Goal: Task Accomplishment & Management: Complete application form

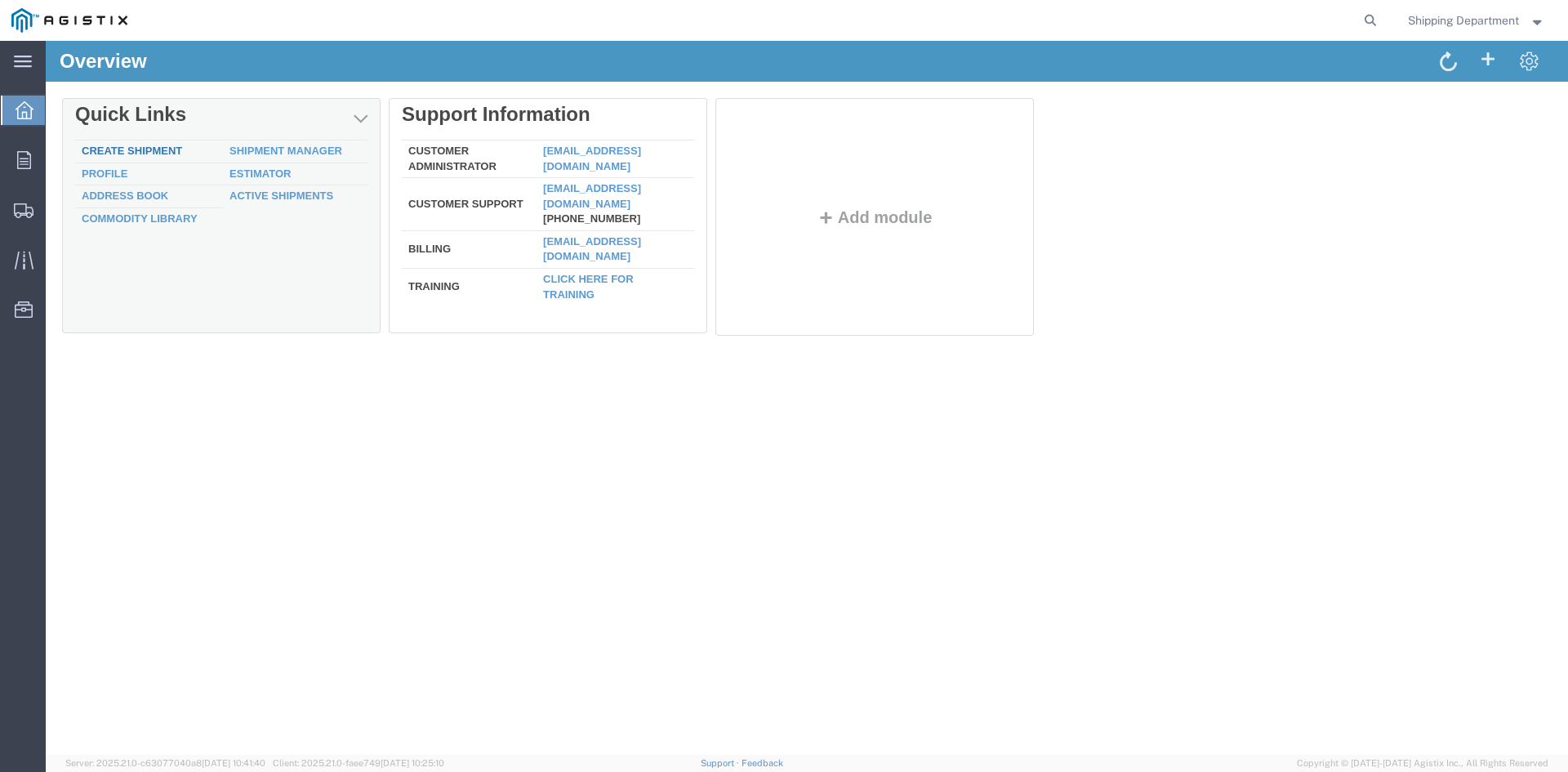
click at [142, 150] on link "Create Shipment" at bounding box center [132, 150] width 101 height 13
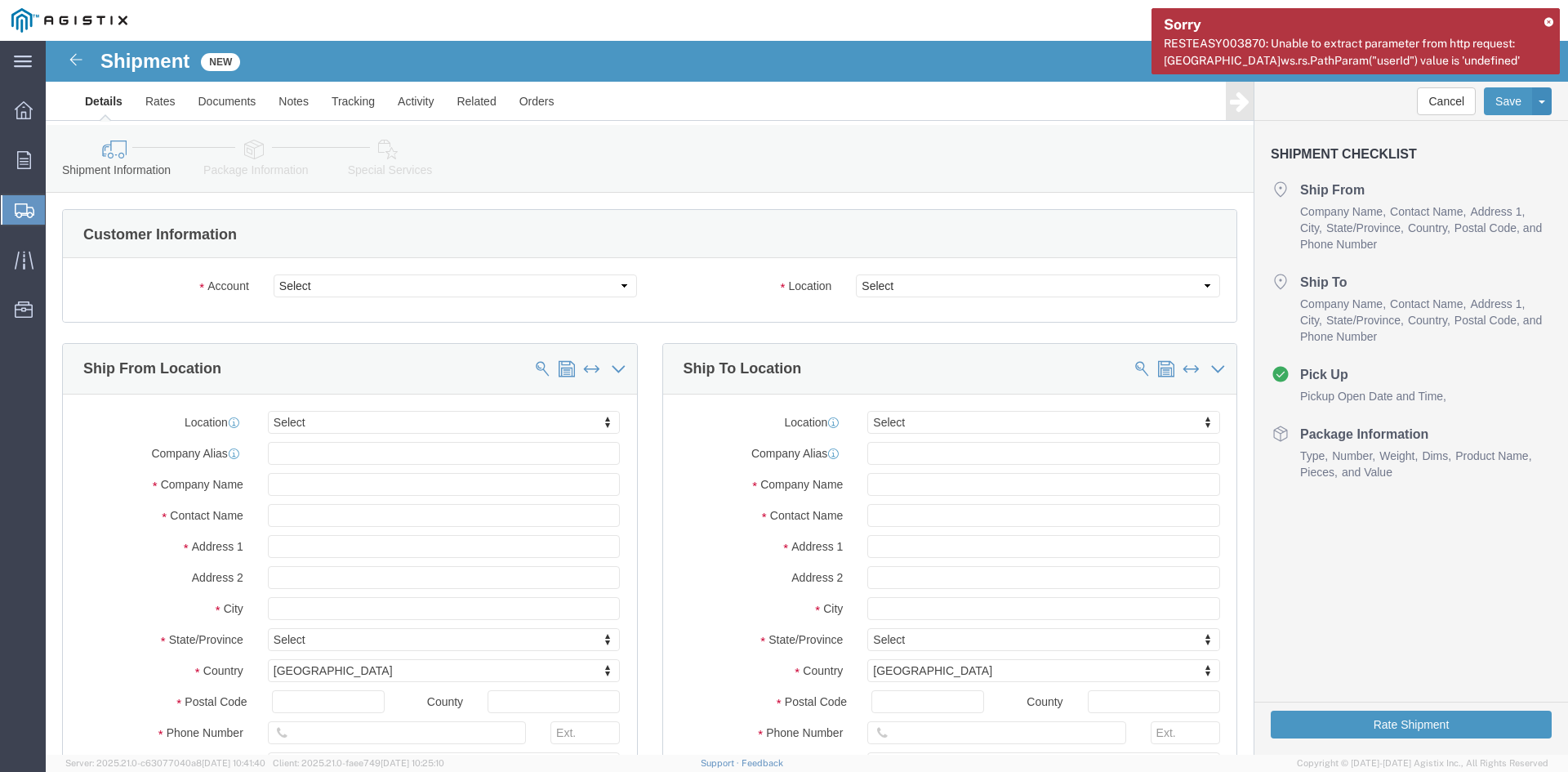
select select
click select "Select [PERSON_NAME] Manufacturing Co PG&E"
select select "9596"
click select "Select [PERSON_NAME] Manufacturing Co PG&E"
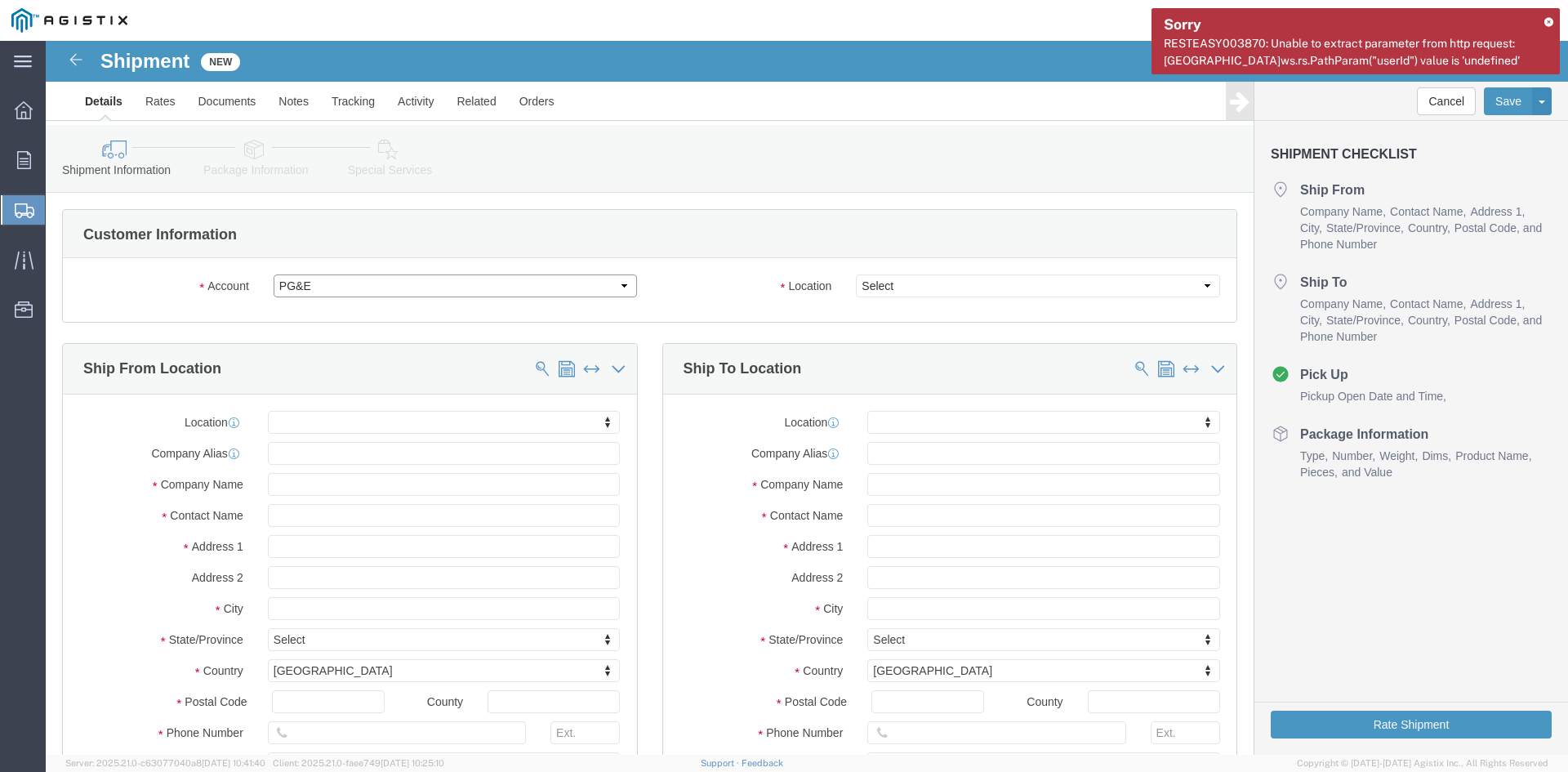
select select "PURCHORD"
select select
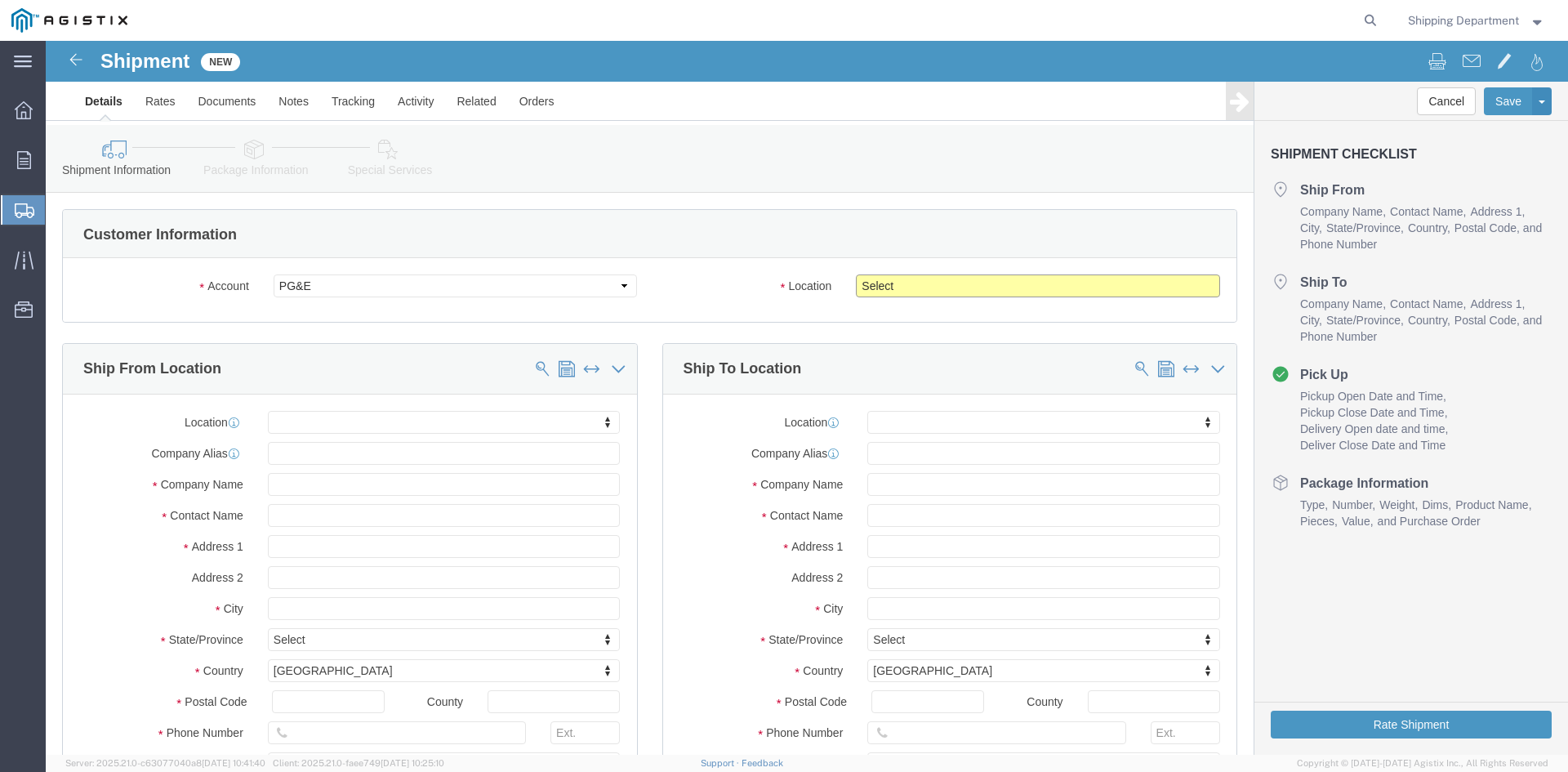
click select "Select All Others [GEOGRAPHIC_DATA] [GEOGRAPHIC_DATA] [GEOGRAPHIC_DATA] [GEOGRA…"
select select "19996"
click select "Select All Others [GEOGRAPHIC_DATA] [GEOGRAPHIC_DATA] [GEOGRAPHIC_DATA] [GEOGRA…"
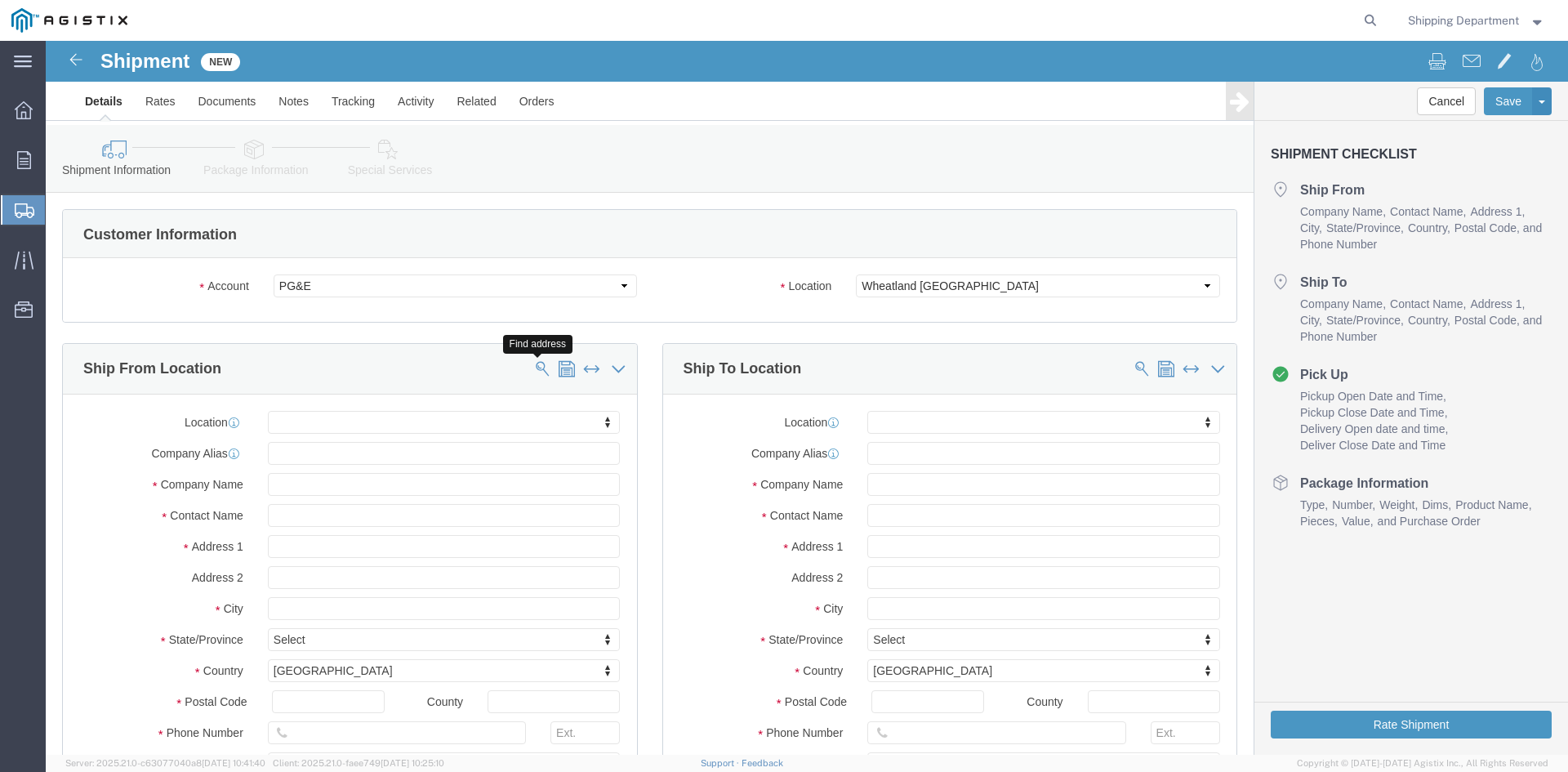
click span
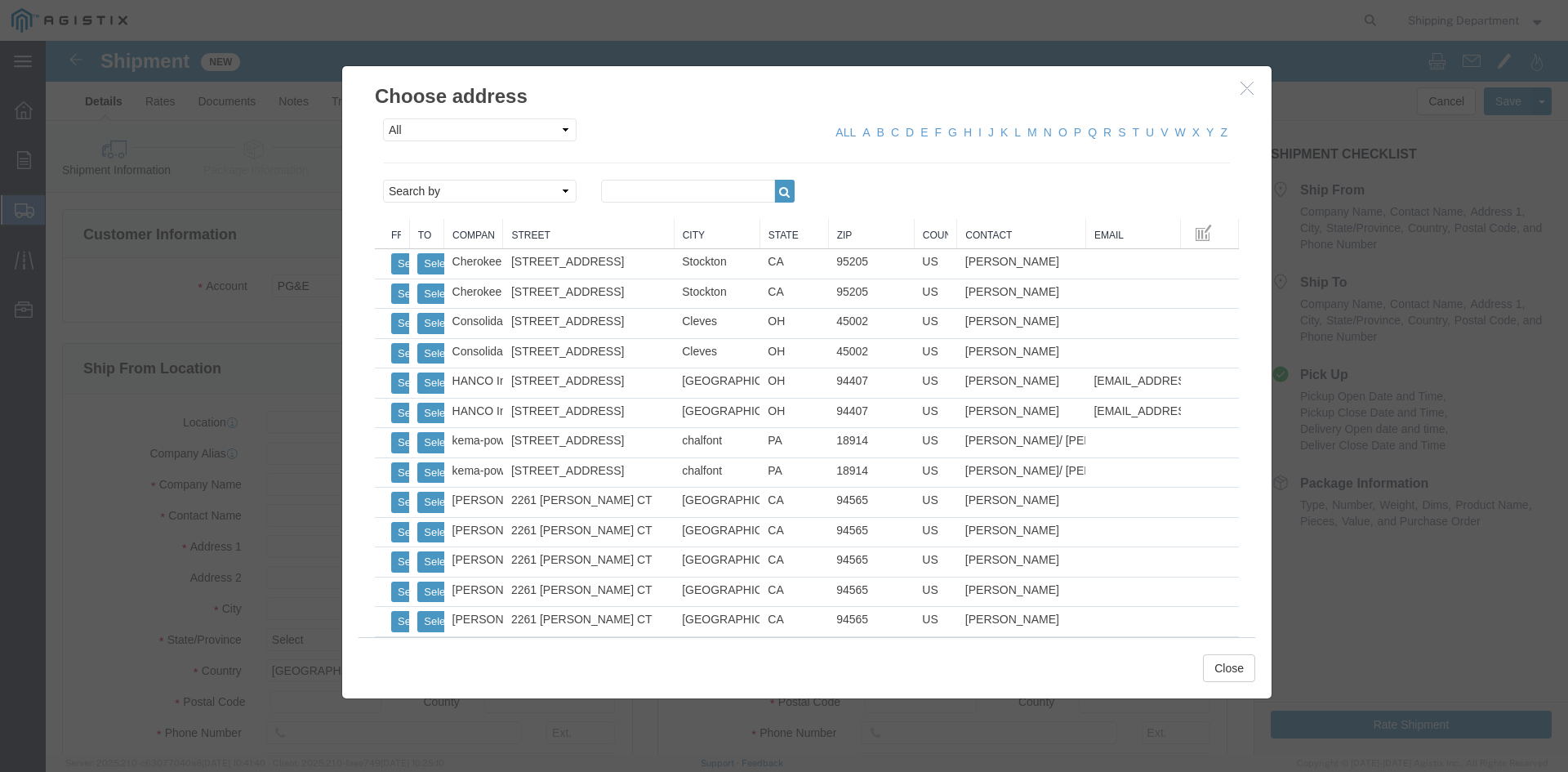
click link "Zip"
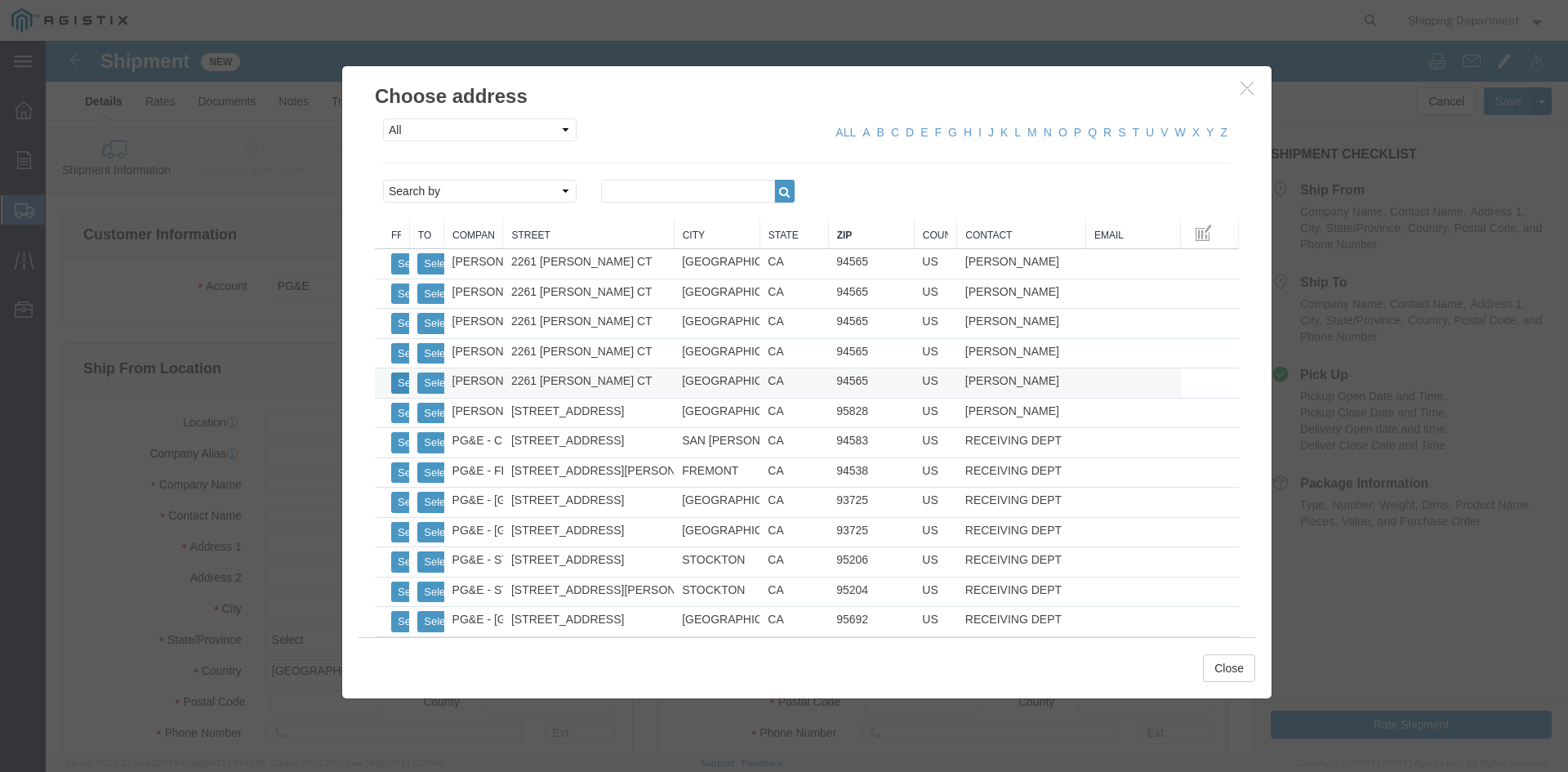
click button "Select"
select select
type input "[PERSON_NAME] MFG CO"
type input "[PERSON_NAME]"
type input "2261 [PERSON_NAME] CT"
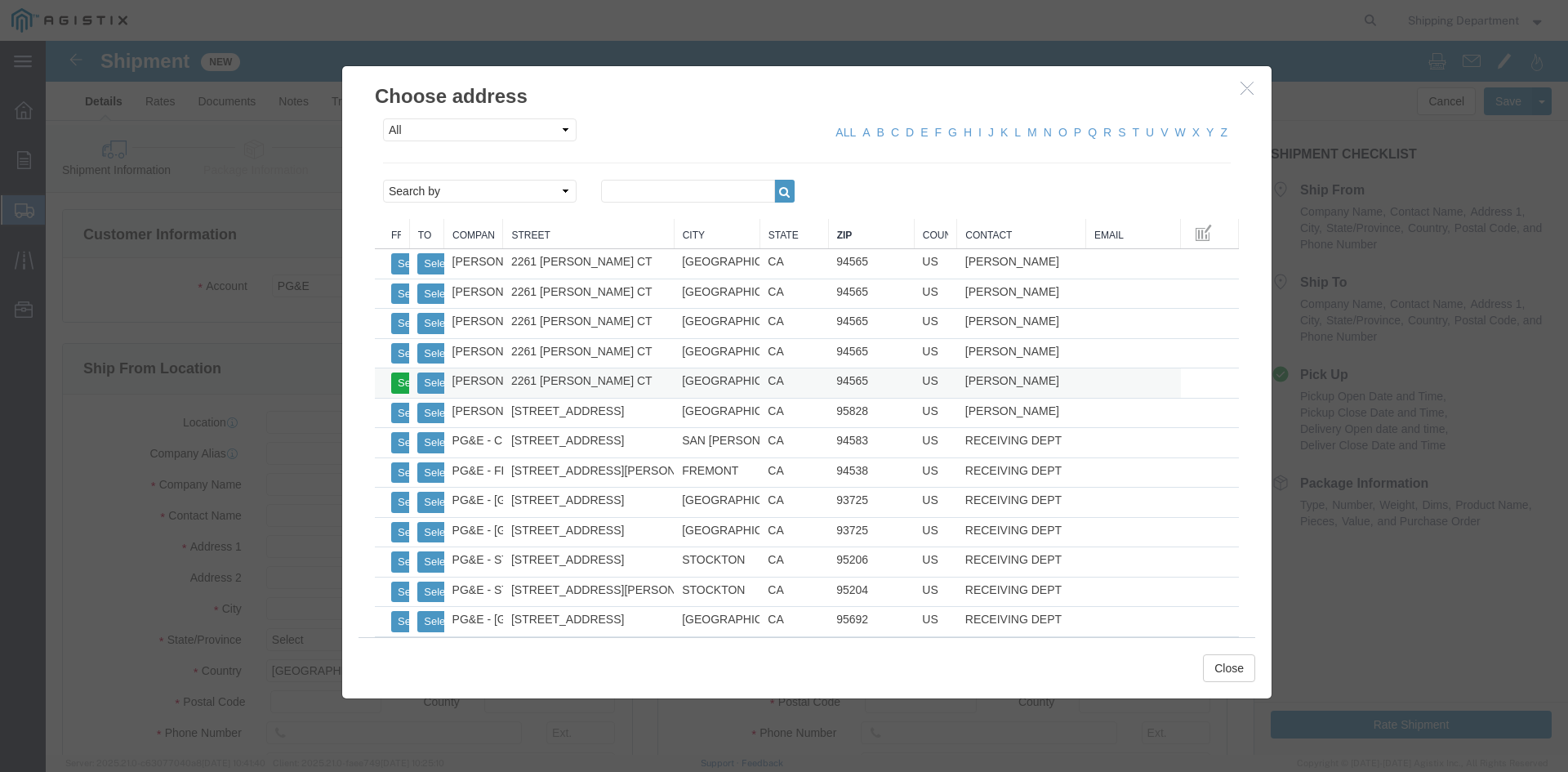
type input "[GEOGRAPHIC_DATA]"
type input "94565"
type input "5108563600"
select select "CA"
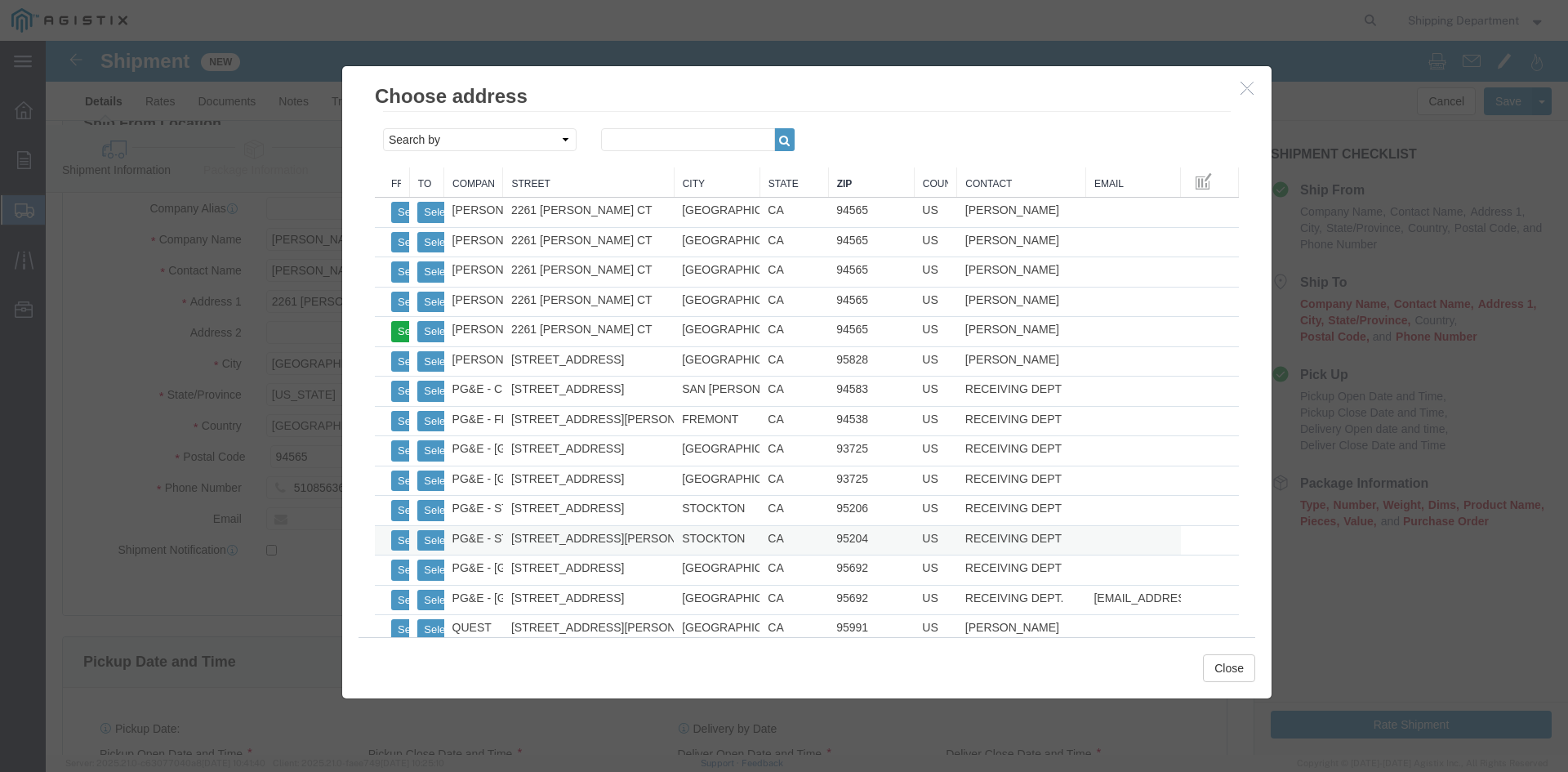
scroll to position [80, 0]
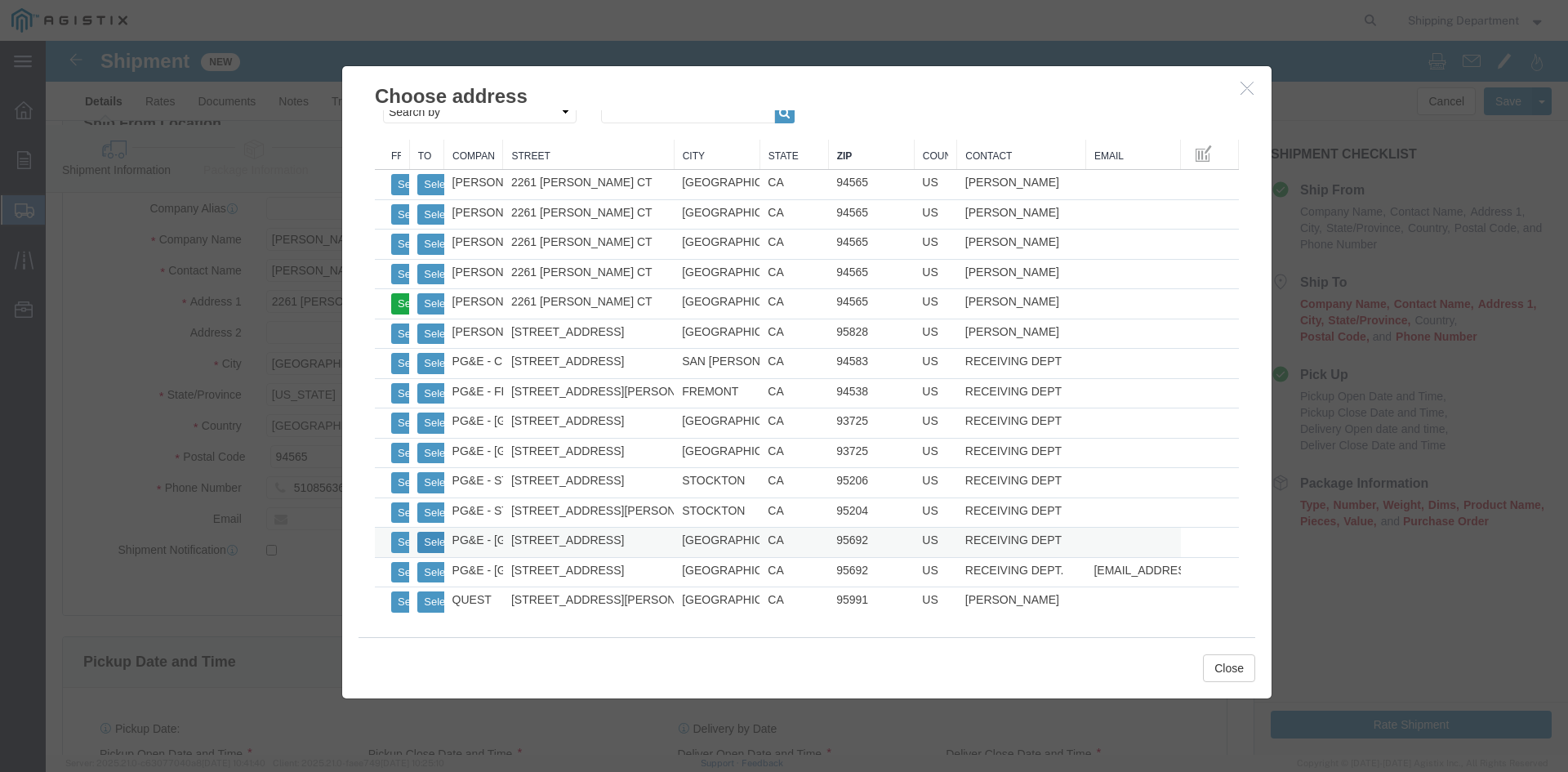
click button "Select"
select select
type input "PG&E - [GEOGRAPHIC_DATA]"
type input "RECEIVING DEPT"
type input "[STREET_ADDRESS]"
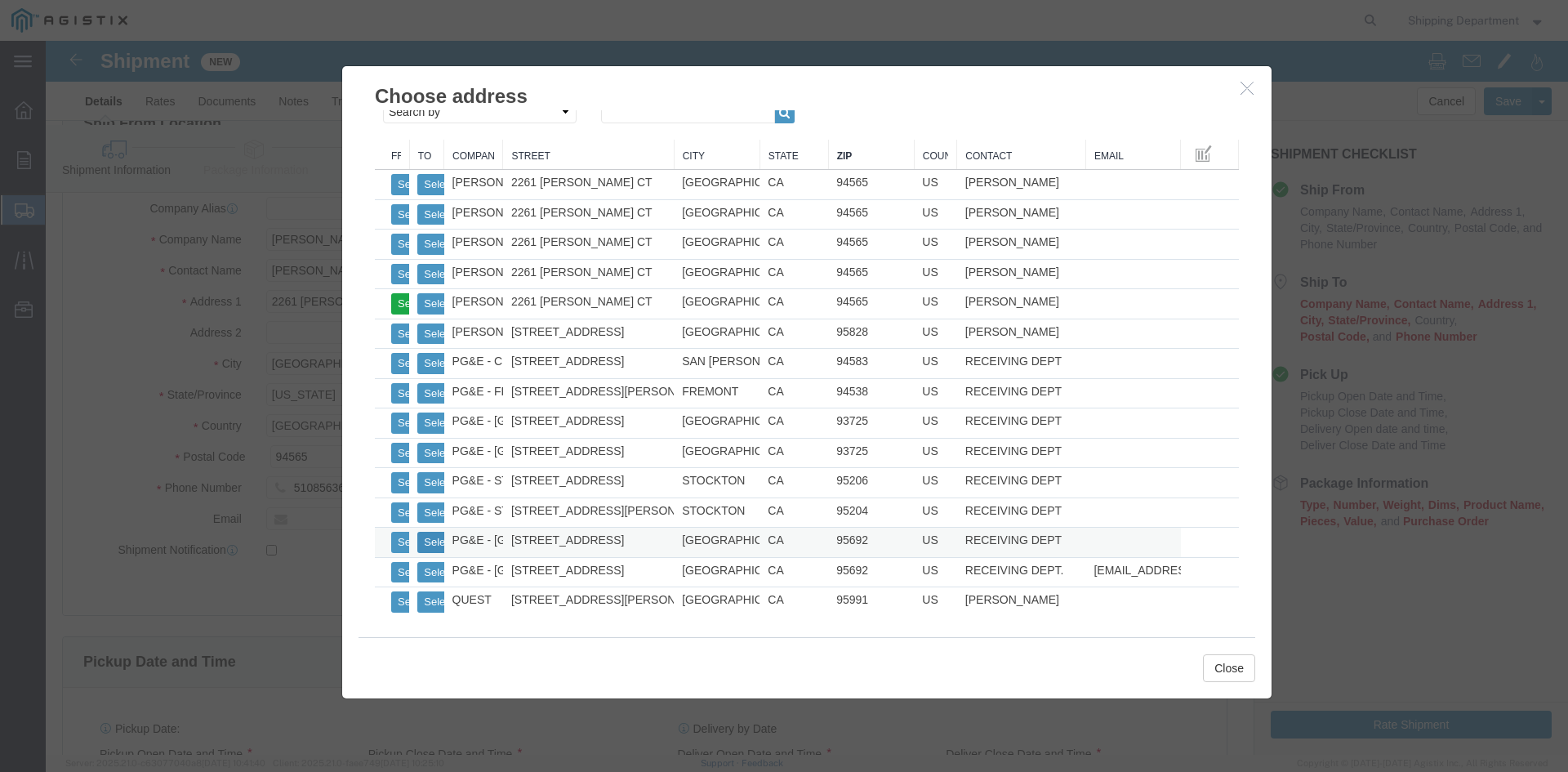
type input "[GEOGRAPHIC_DATA]"
type input "95692"
type input "5108563600"
select select "CA"
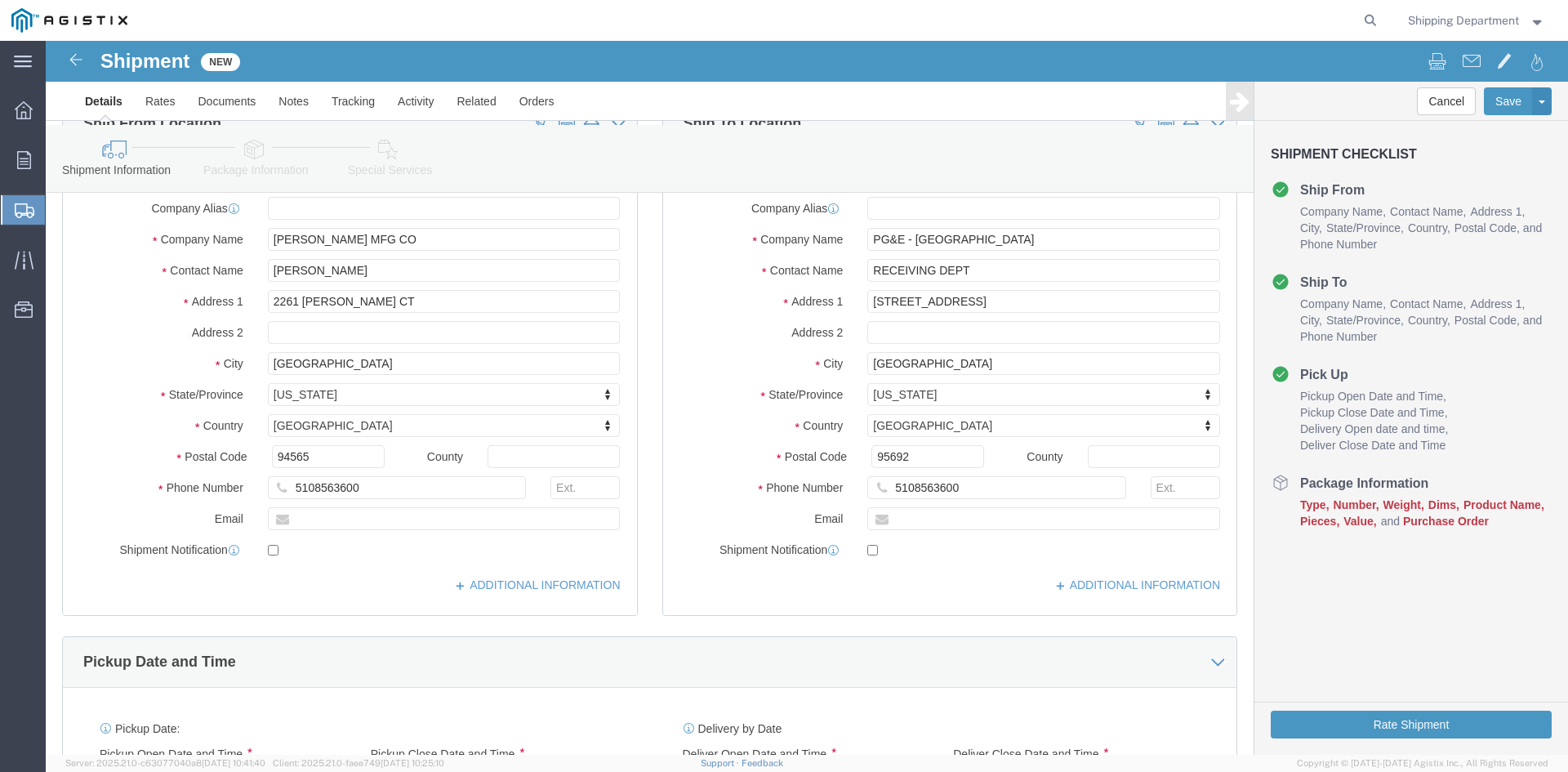
scroll to position [572, 0]
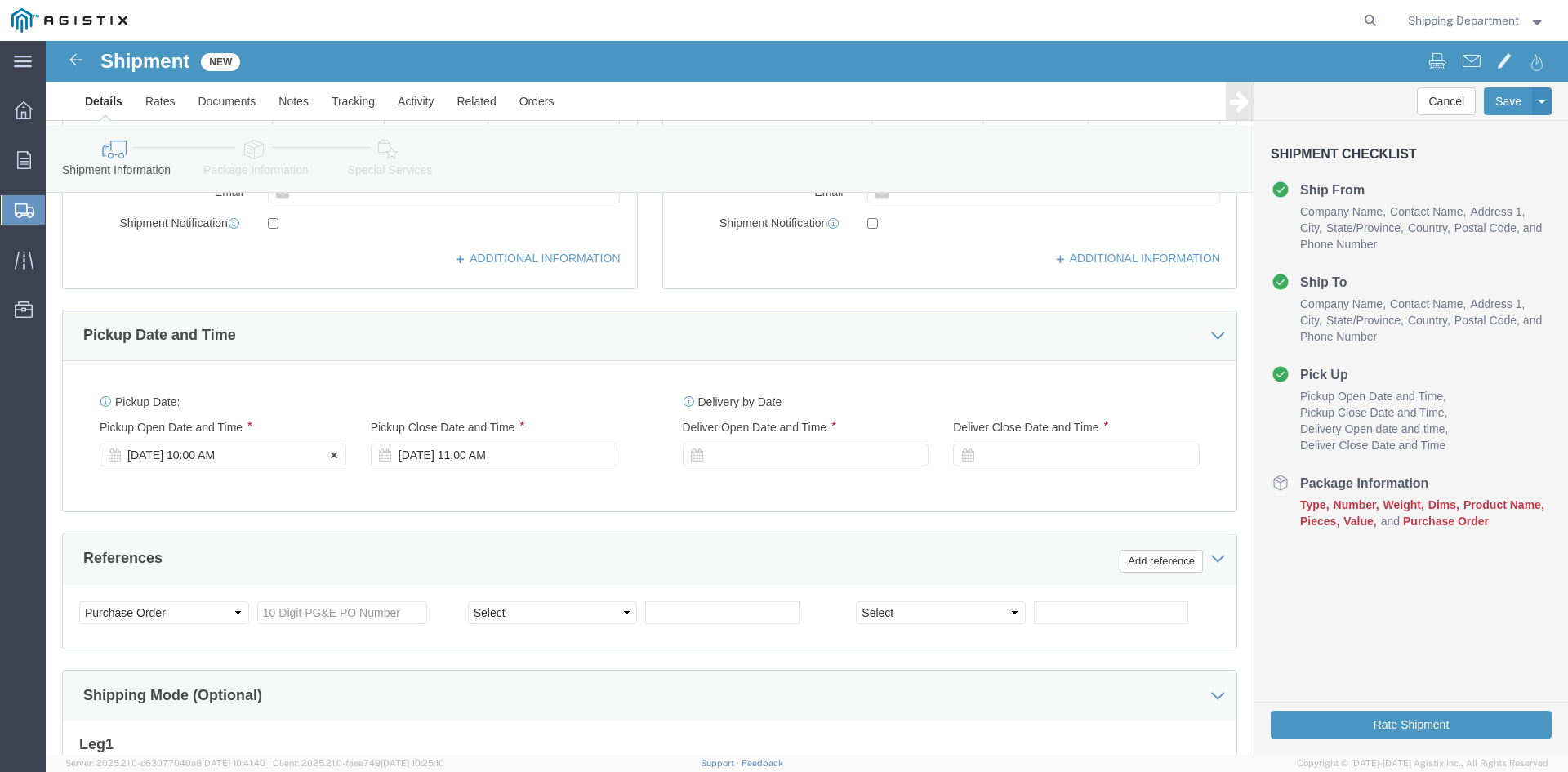
click div "[DATE] 10:00 AM"
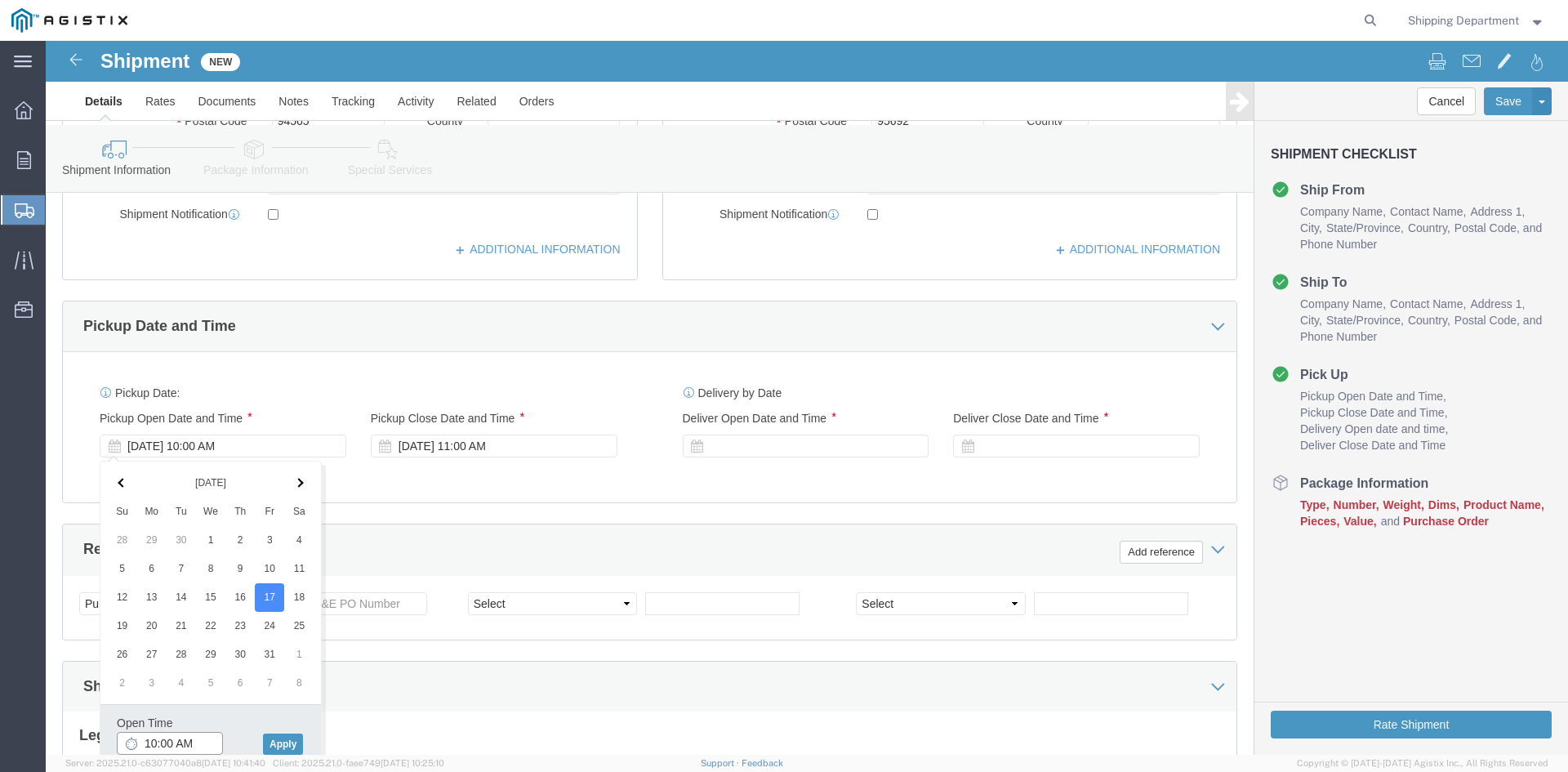
click input "10:00 AM"
type input "7:00 AM"
click button "Apply"
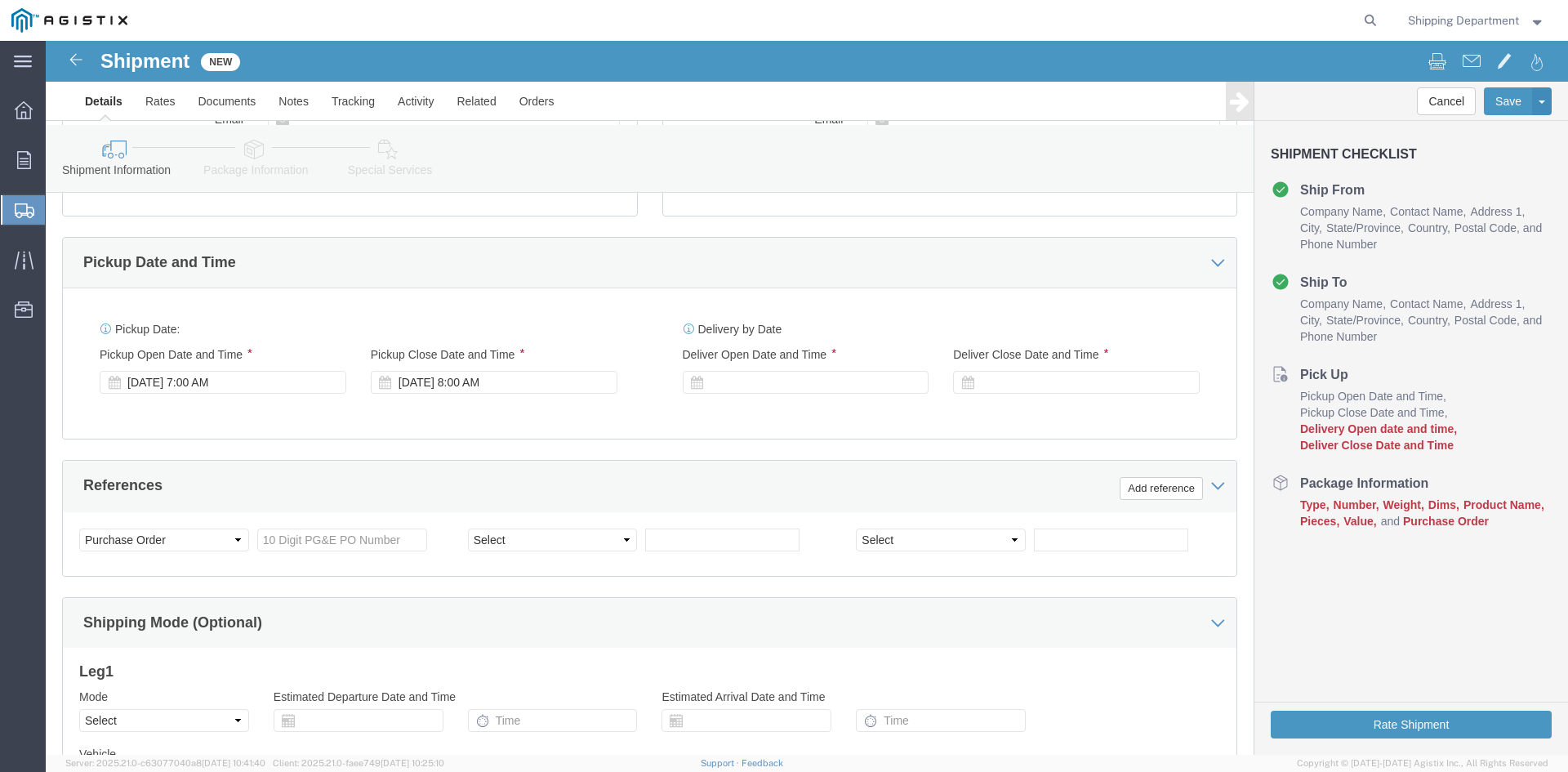
scroll to position [744, 0]
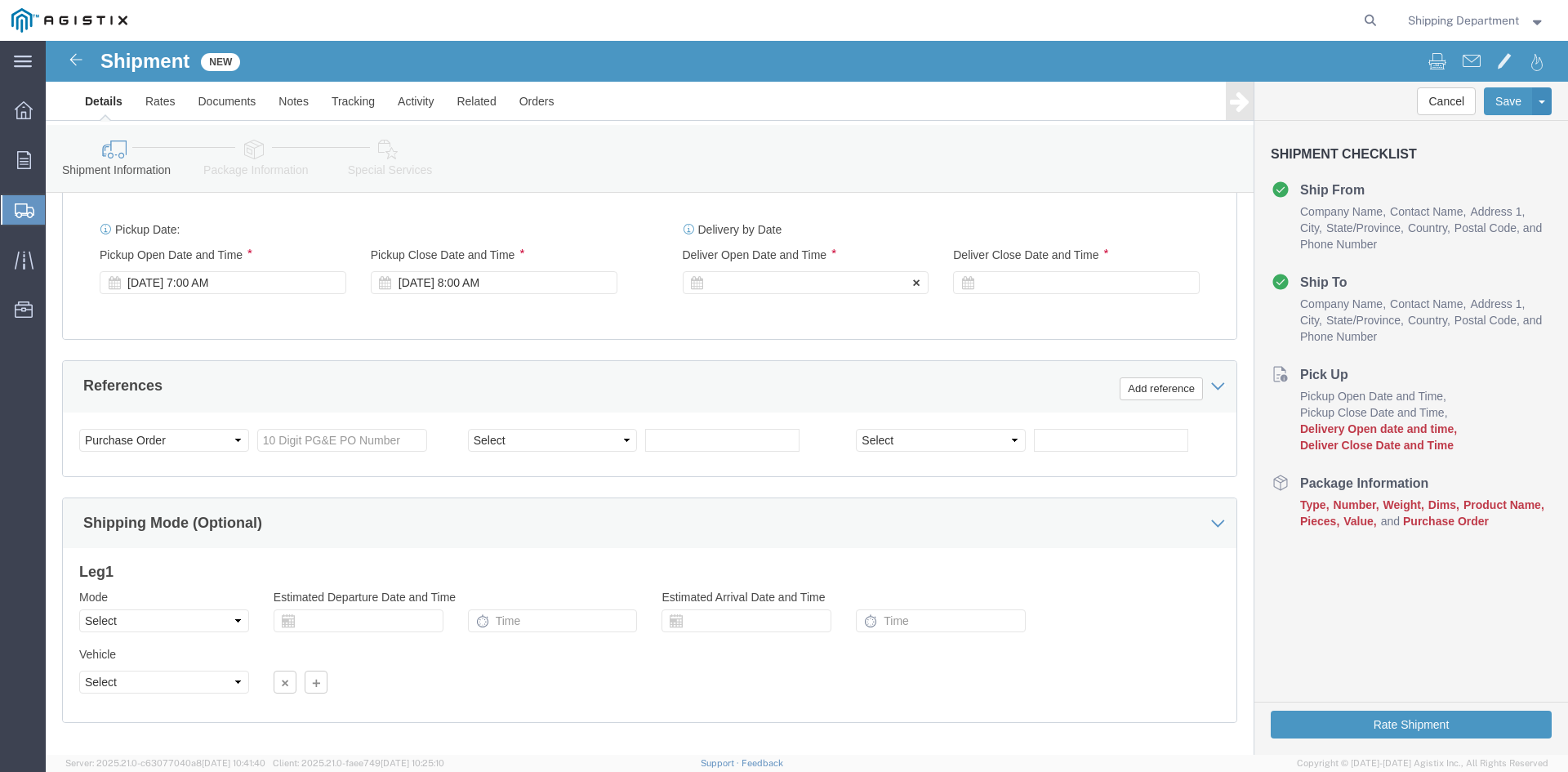
click div
click button "Apply"
click div
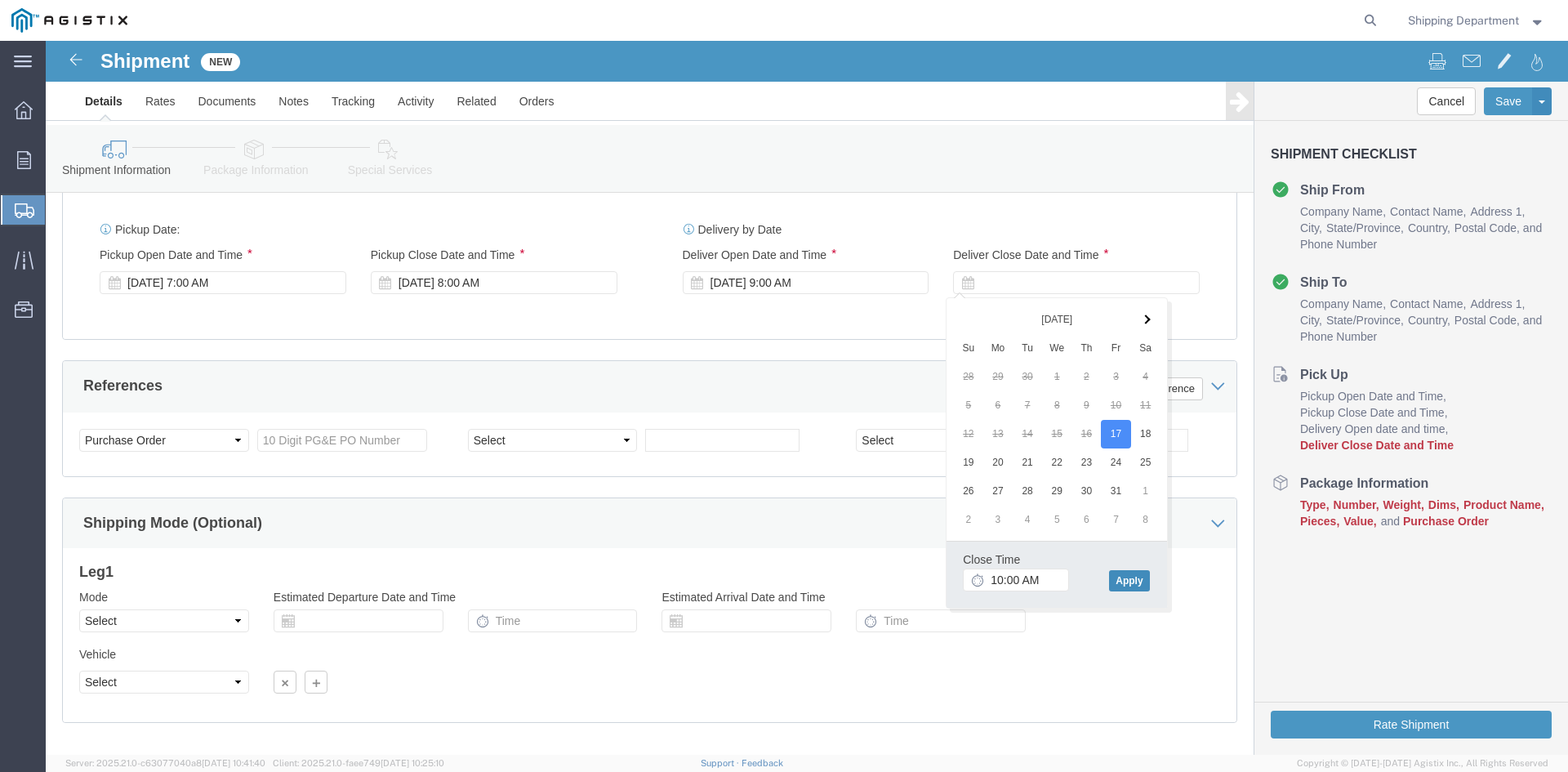
click button "Apply"
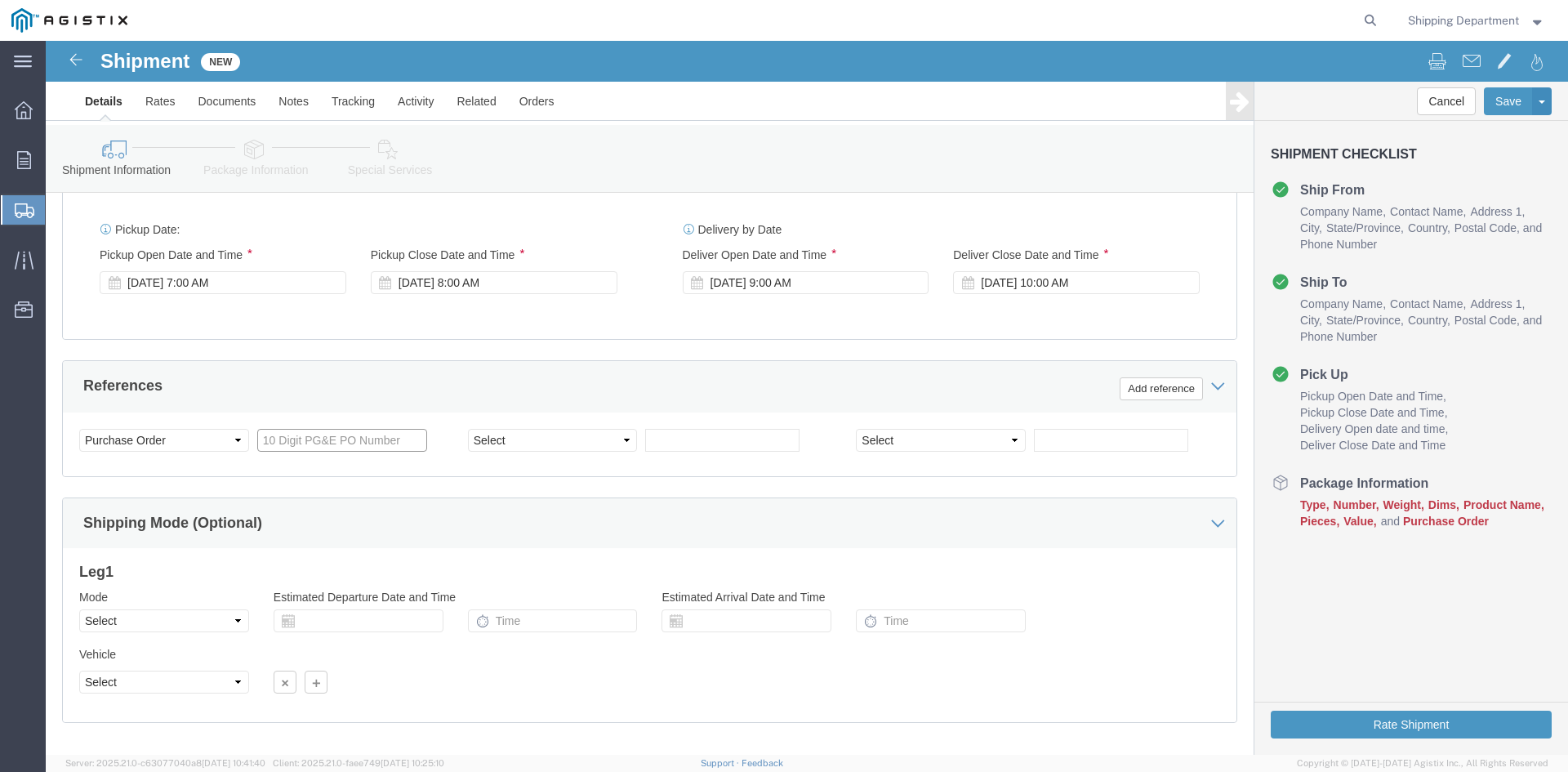
click input "text"
type input "3501411681"
click select "Select Account Type Activity ID Airline Appointment Number ASN Batch Request # …"
select select "PURCHORD"
click select "Select Account Type Activity ID Airline Appointment Number ASN Batch Request # …"
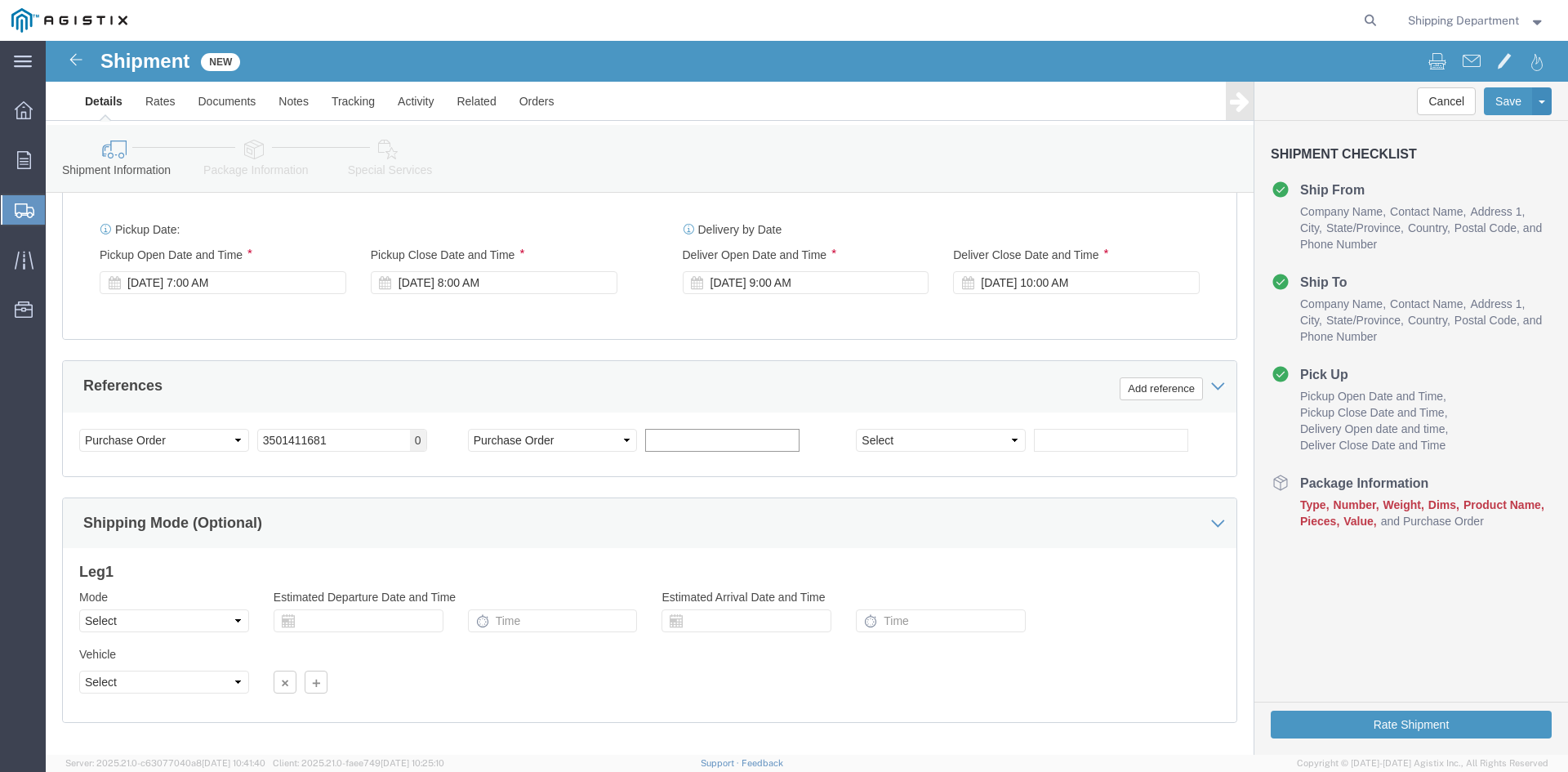
click input "text"
type input "1416485"
click button "Rate Shipment"
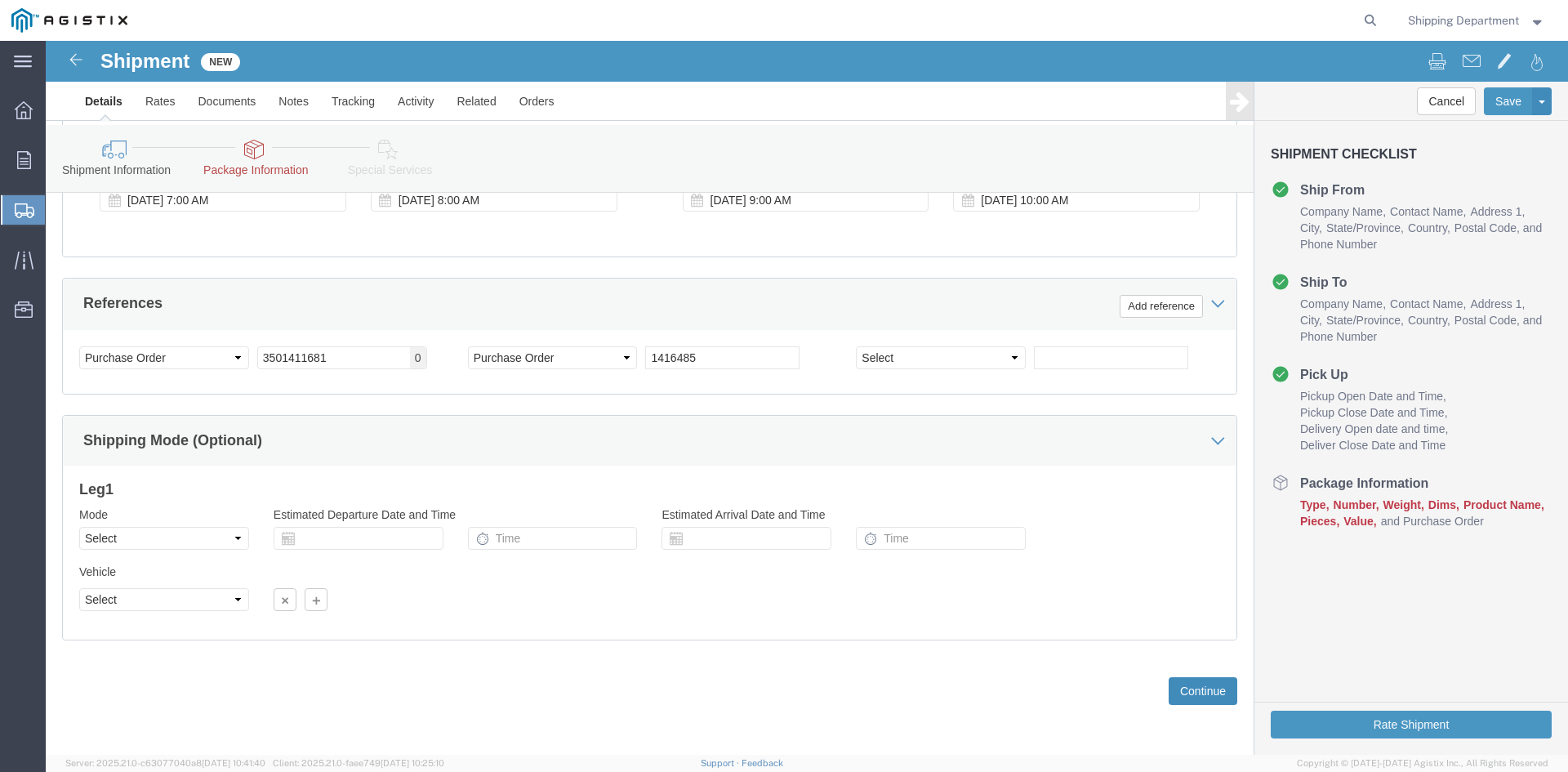
click button "Continue"
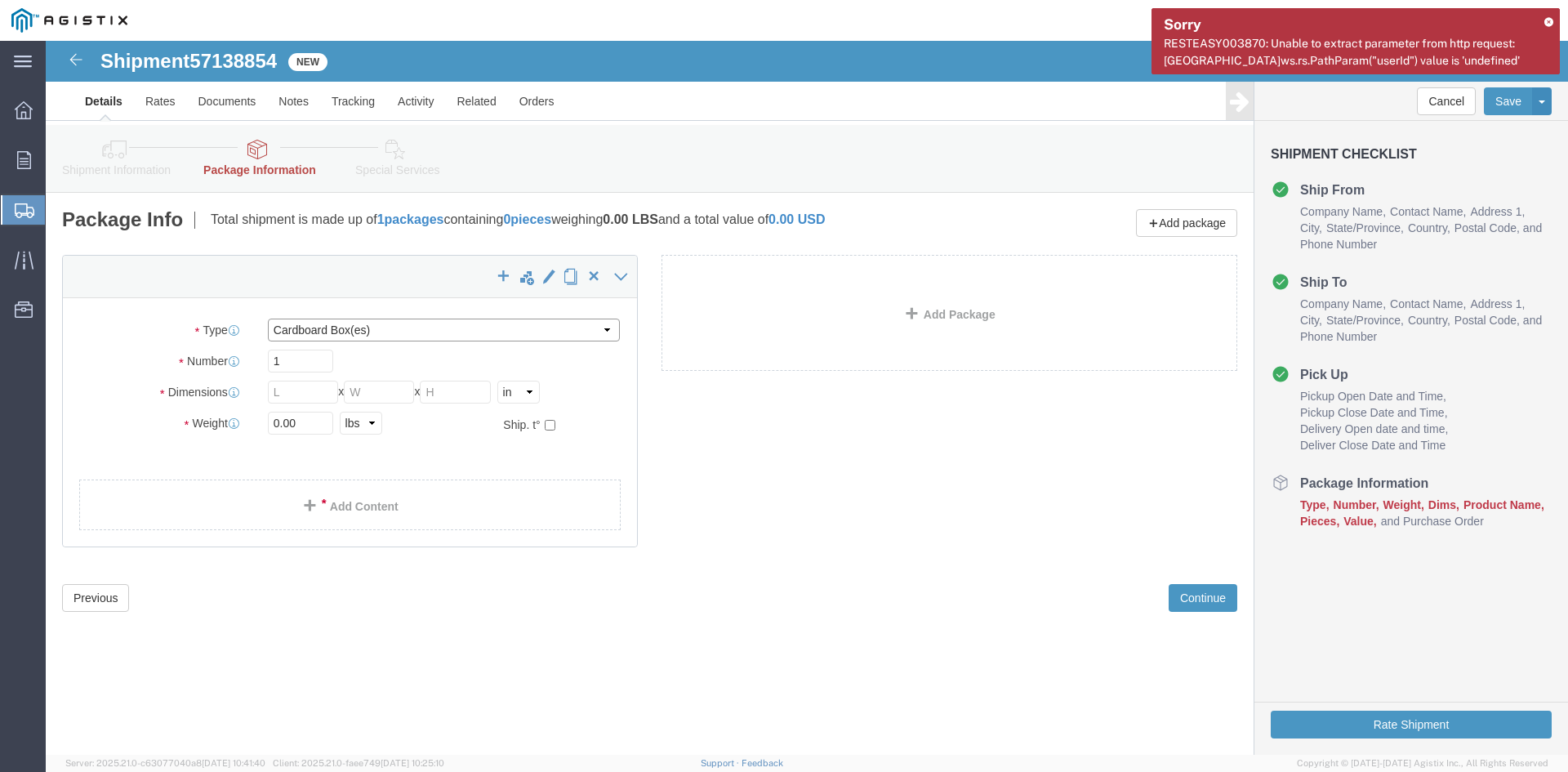
click select "Select Bulk Bundle(s) Cardboard Box(es) Carton(s) Crate(s) Drum(s) (Fiberboard)…"
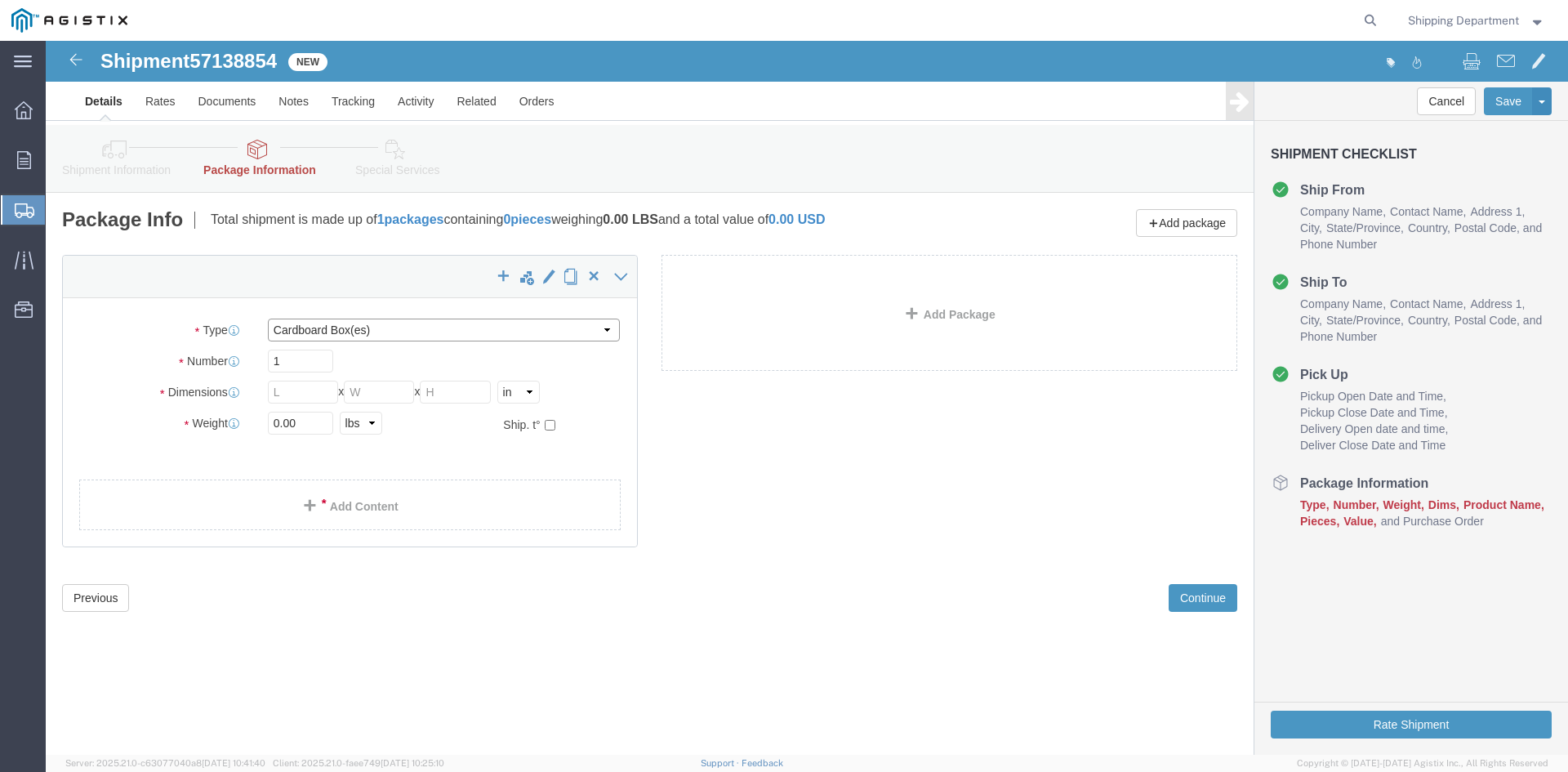
select select "PONS"
click select "Select Bulk Bundle(s) Cardboard Box(es) Carton(s) Crate(s) Drum(s) (Fiberboard)…"
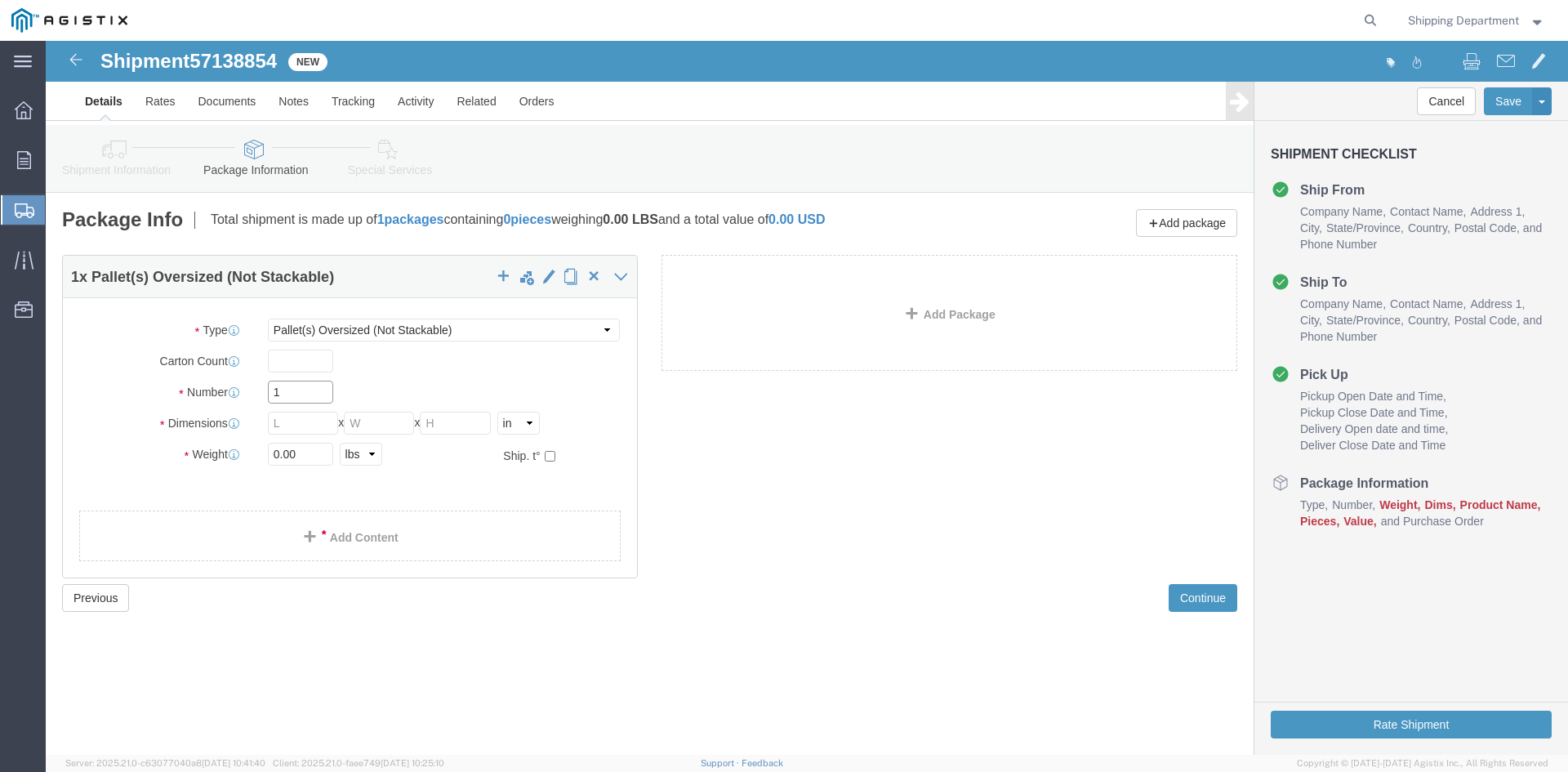
drag, startPoint x: 246, startPoint y: 350, endPoint x: 173, endPoint y: 350, distance: 73.0
click div "Number 1"
type input "5"
click input "text"
type input "96"
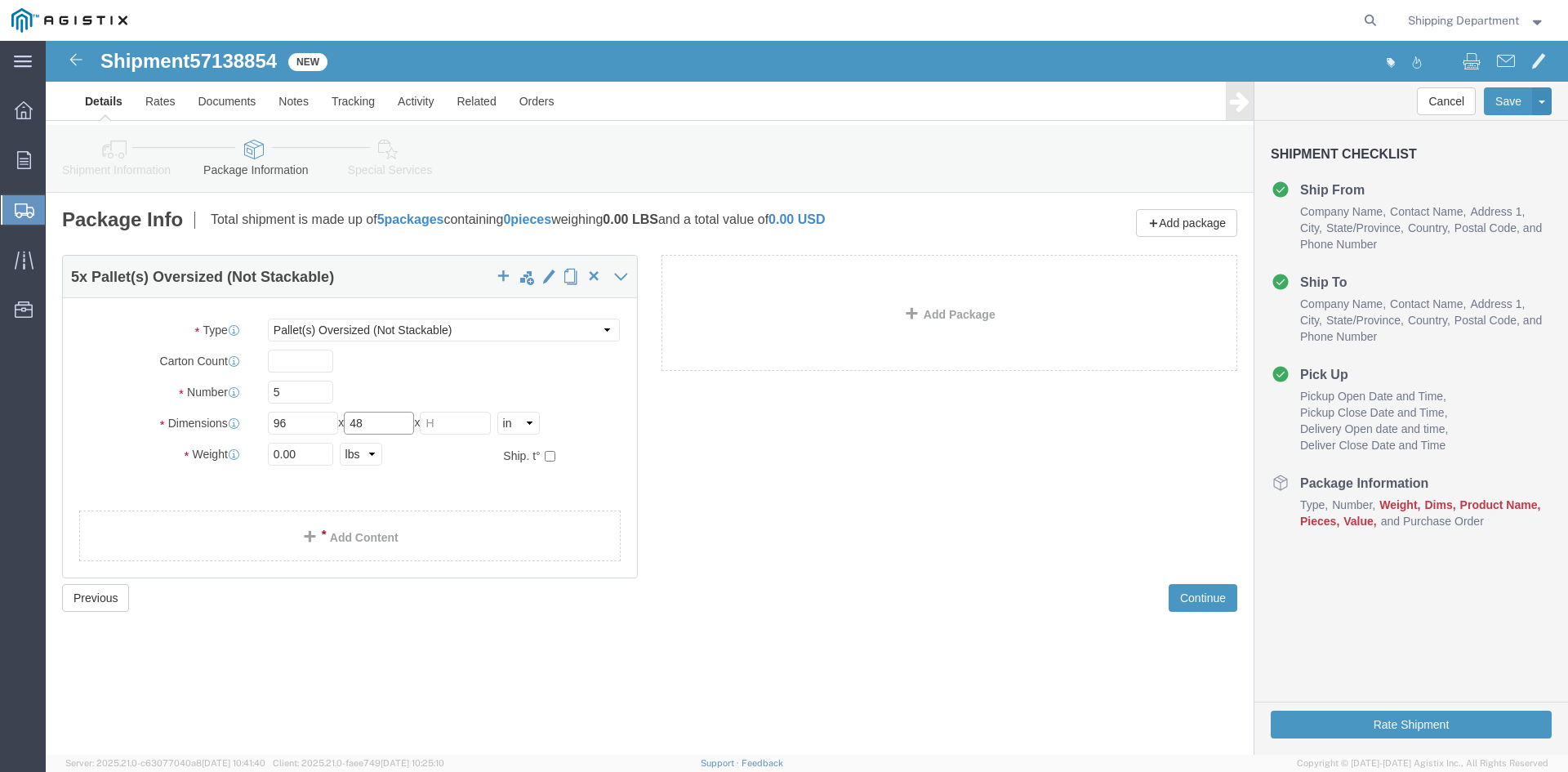
type input "48"
type input "58"
drag, startPoint x: 267, startPoint y: 416, endPoint x: 225, endPoint y: 429, distance: 44.0
click div "Package Type Select Bulk Bundle(s) Cardboard Box(es) Carton(s) Crate(s) Drum(s)…"
type input "7500"
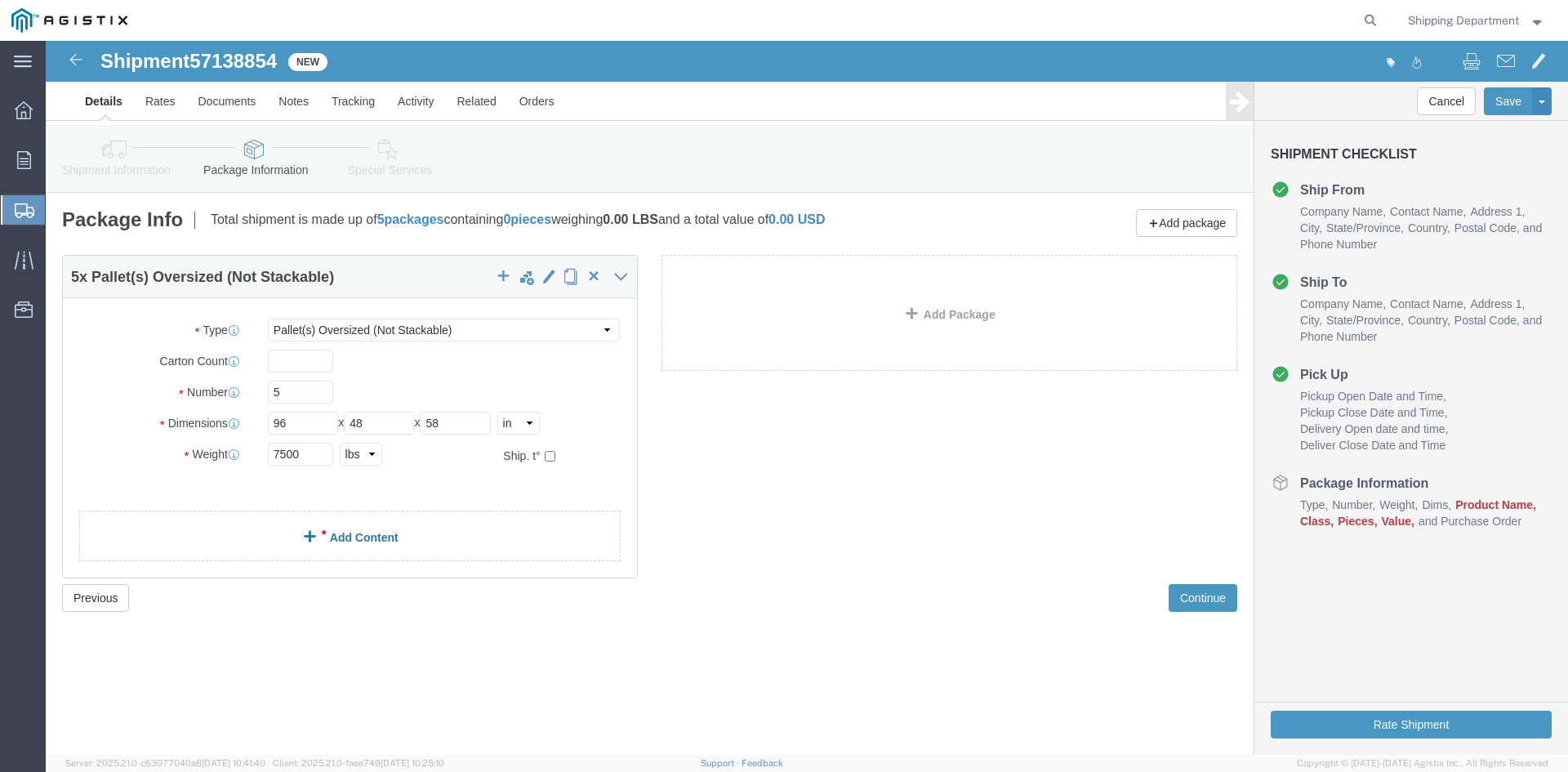
click div "5 x Pallet(s) Oversized (Not Stackable) Package Type Select Bulk Bundle(s) Card…"
click span
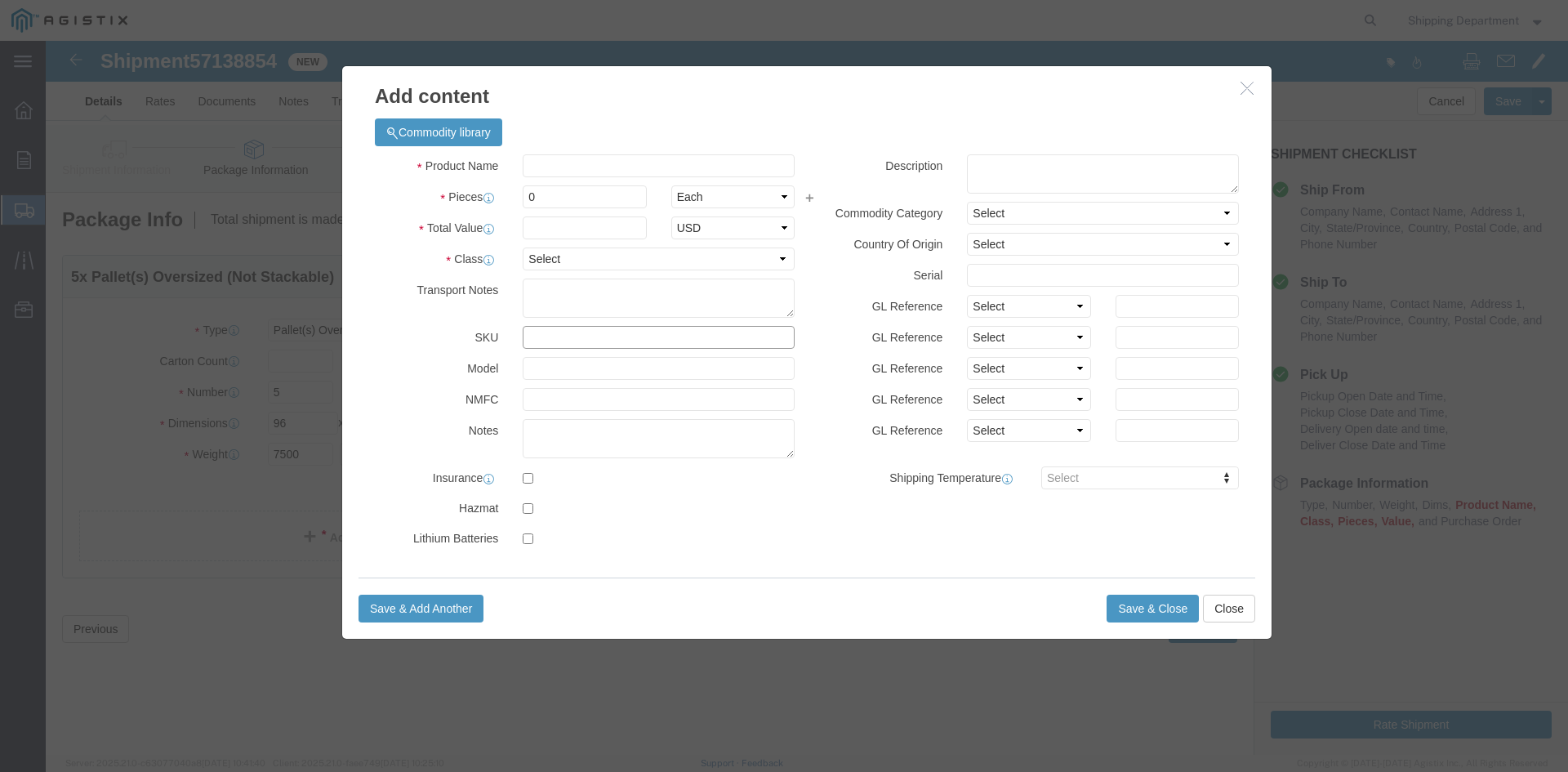
click input "text"
click input "M150596"
type input "M"
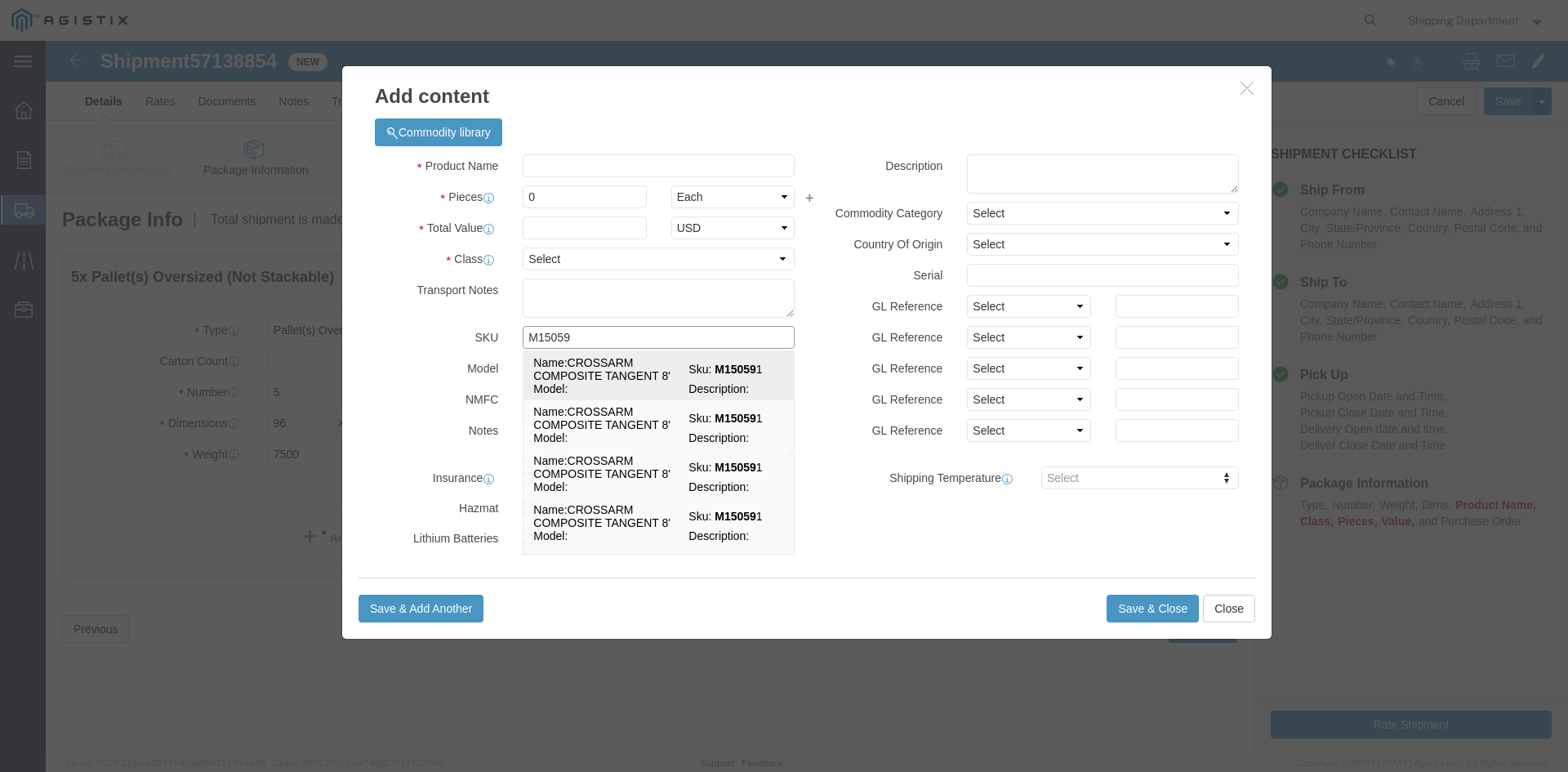
type input "M150596"
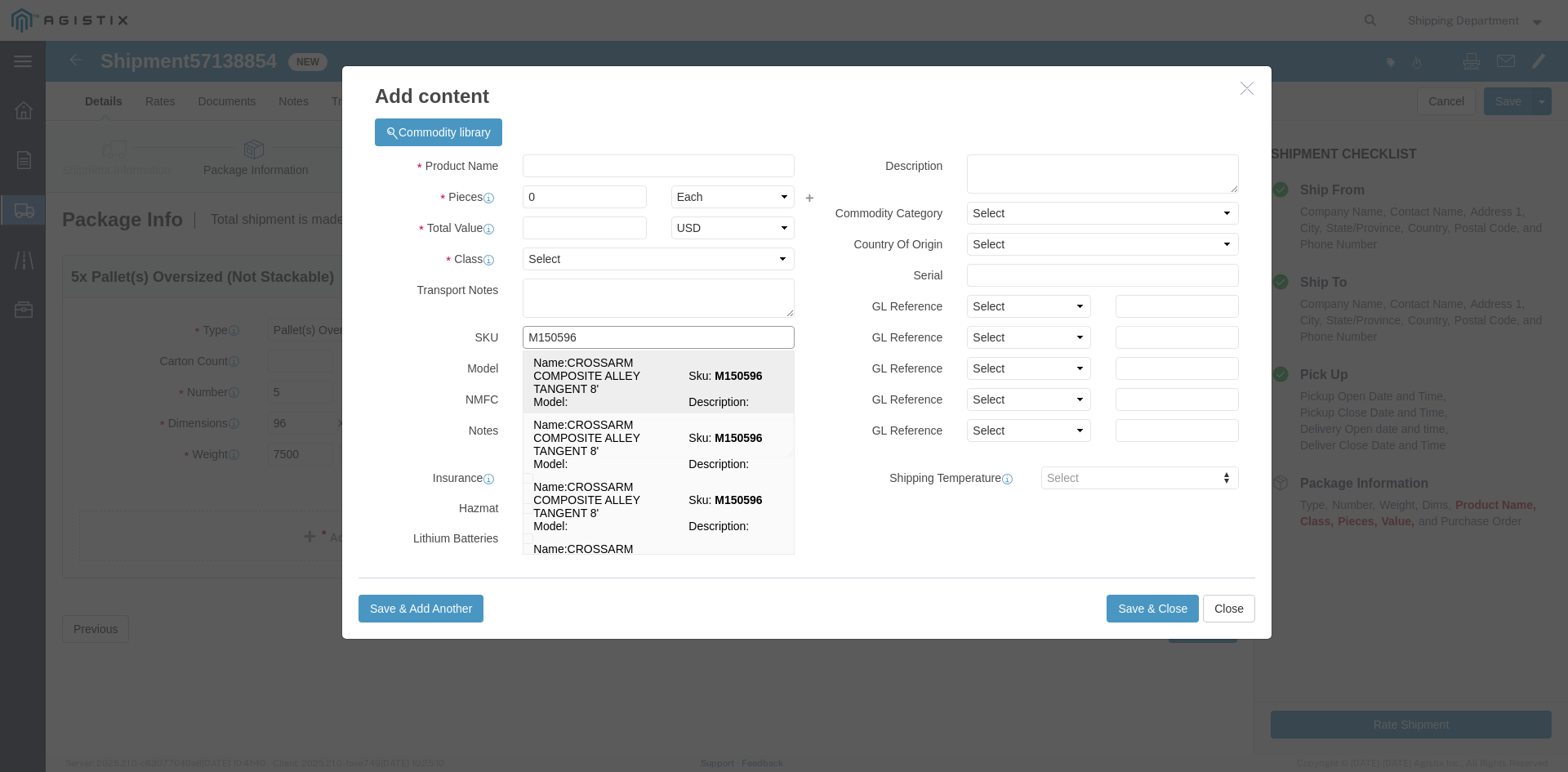
click td "Name: CROSSARM COMPOSITE ALLEY TANGENT 8'"
select select
select select "USD"
type input "CROSSARM COMPOSITE ALLEY TANGENT 8'"
type input "M150596"
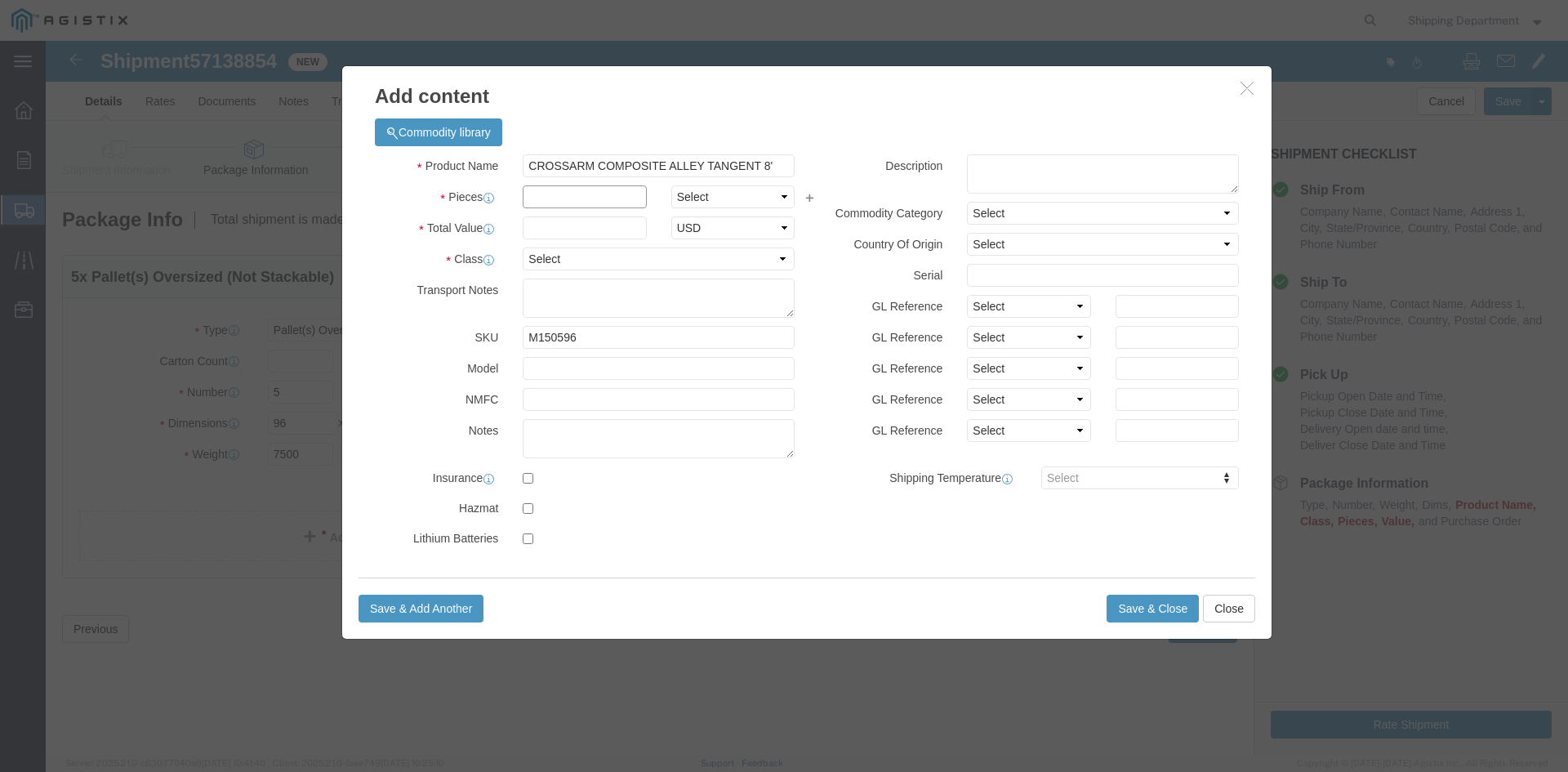
click input "text"
type input "210"
click input "text"
type input "1"
click select "Select 50 55 60 65 70 85 92.5 100 125 175 250 300 400"
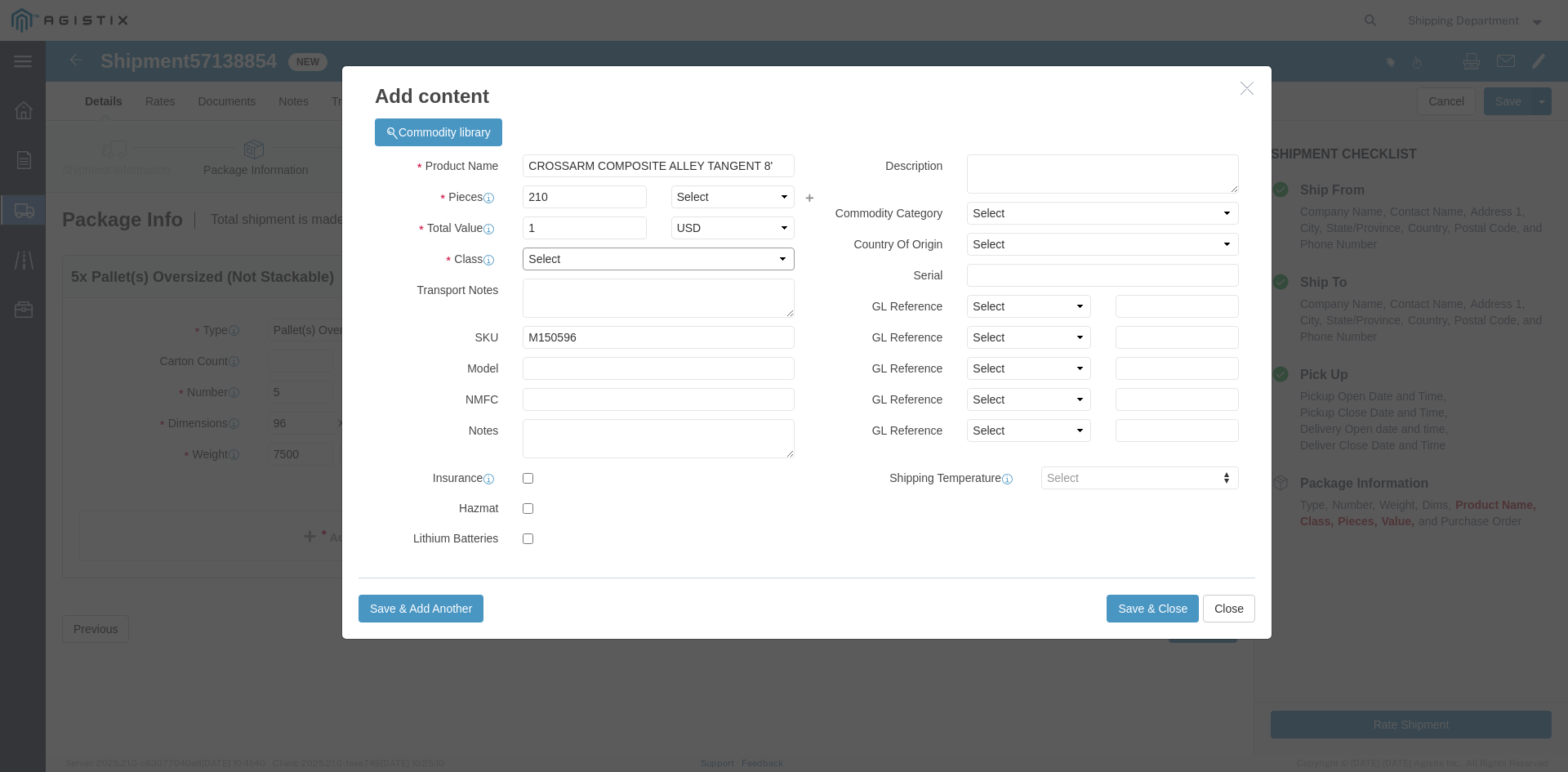
select select "50"
click select "Select 50 55 60 65 70 85 92.5 100 125 175 250 300 400"
click button "Save & Close"
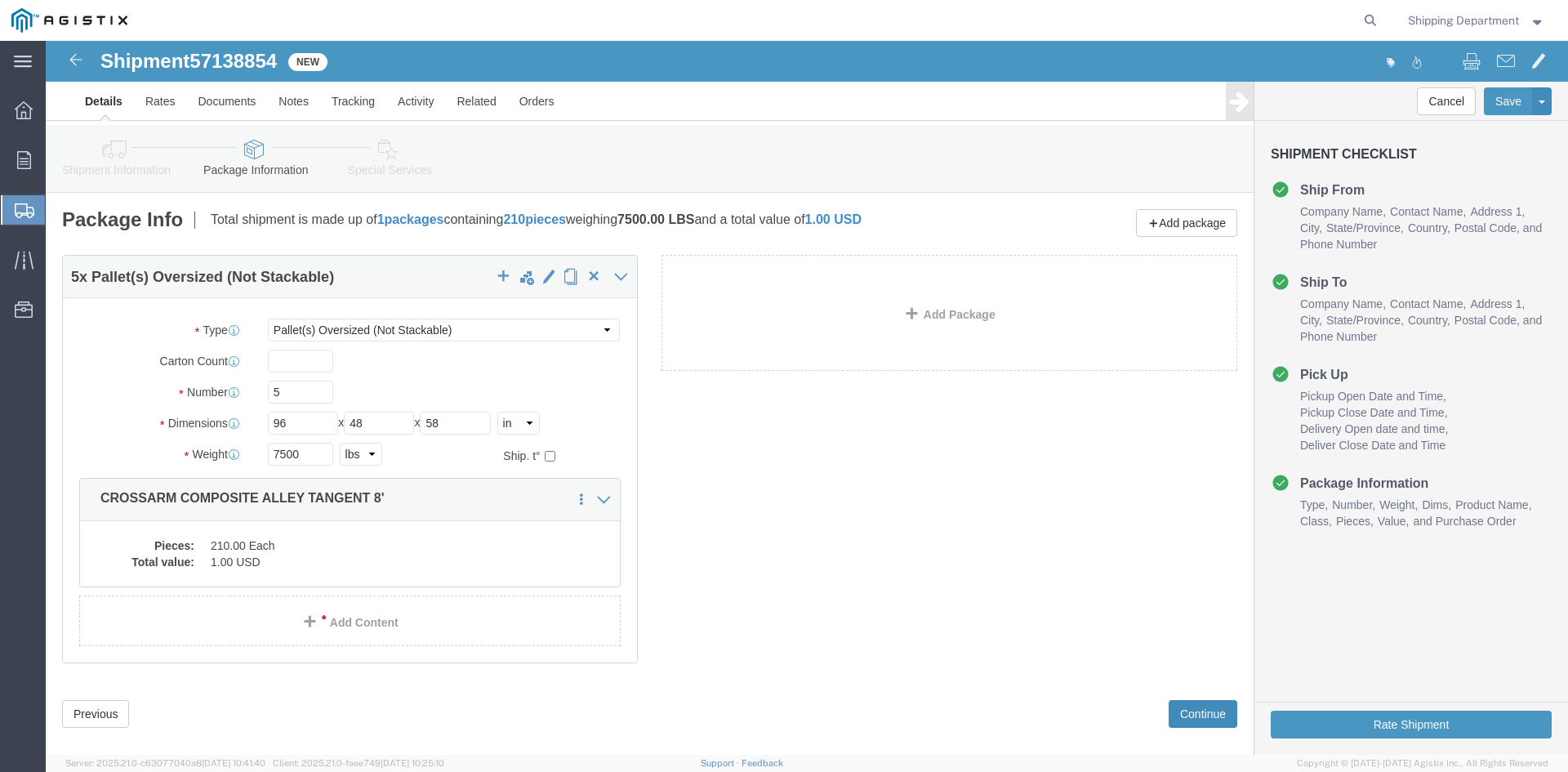
click button "Continue"
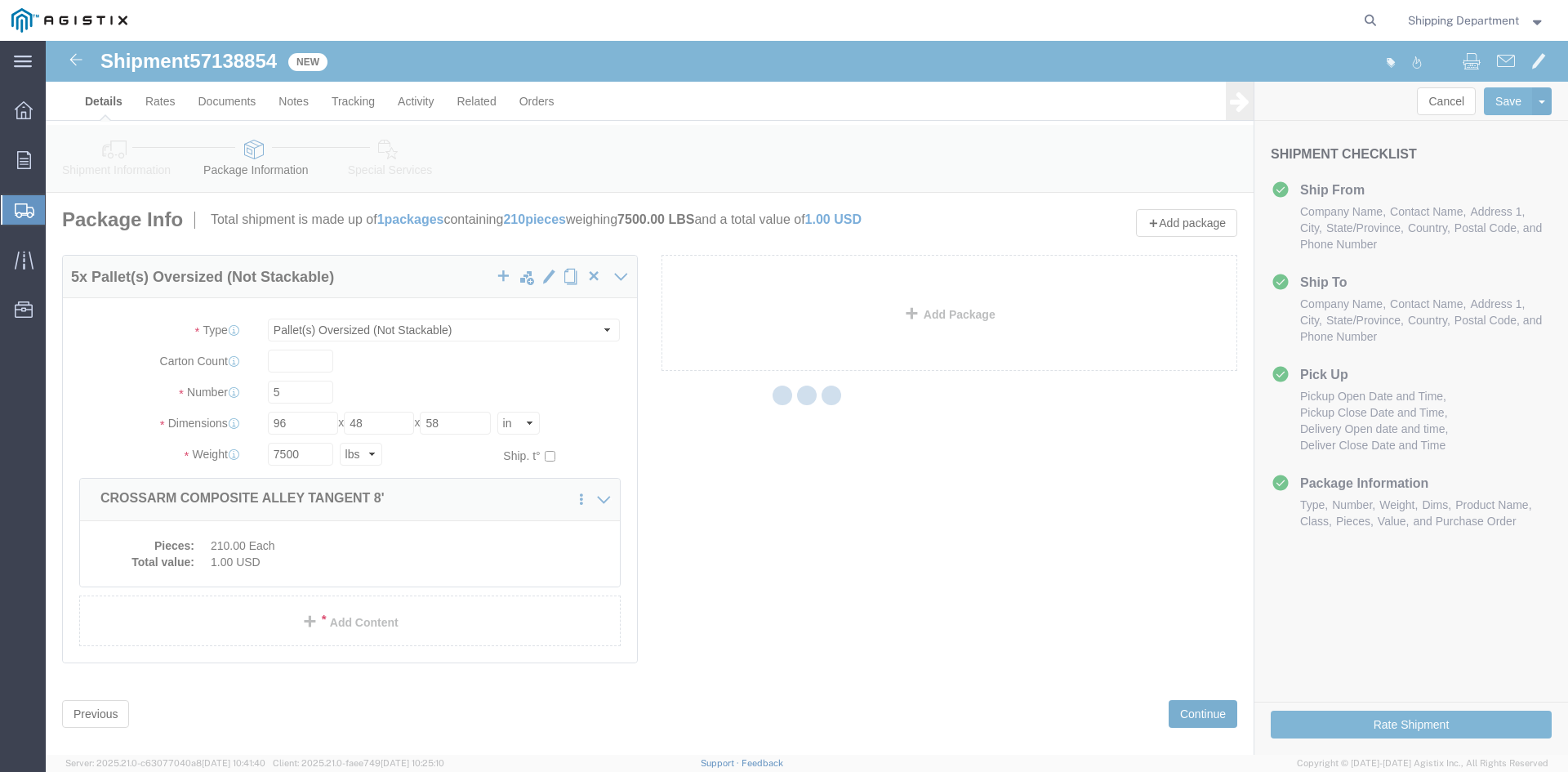
select select
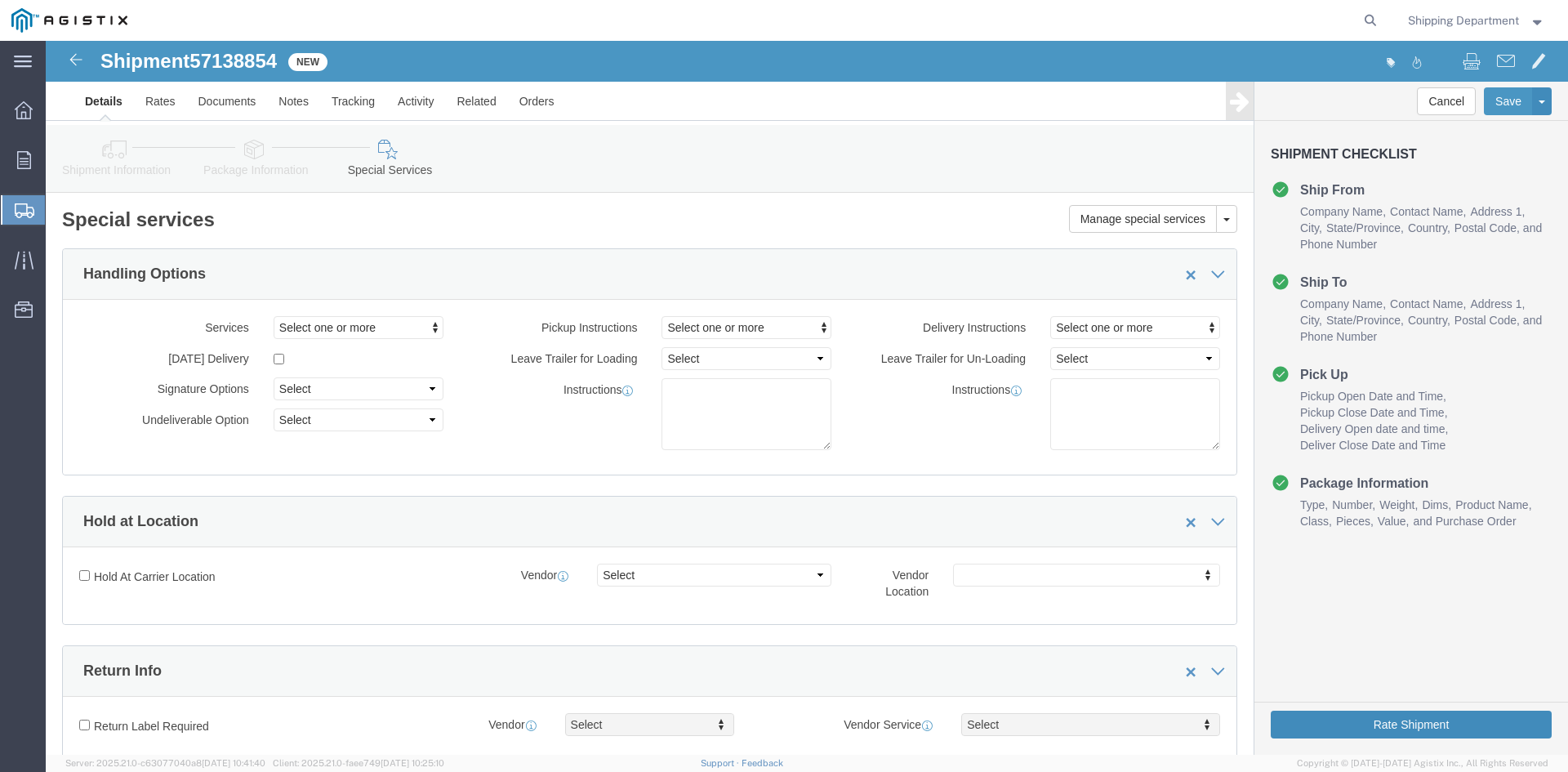
click button "Rate Shipment"
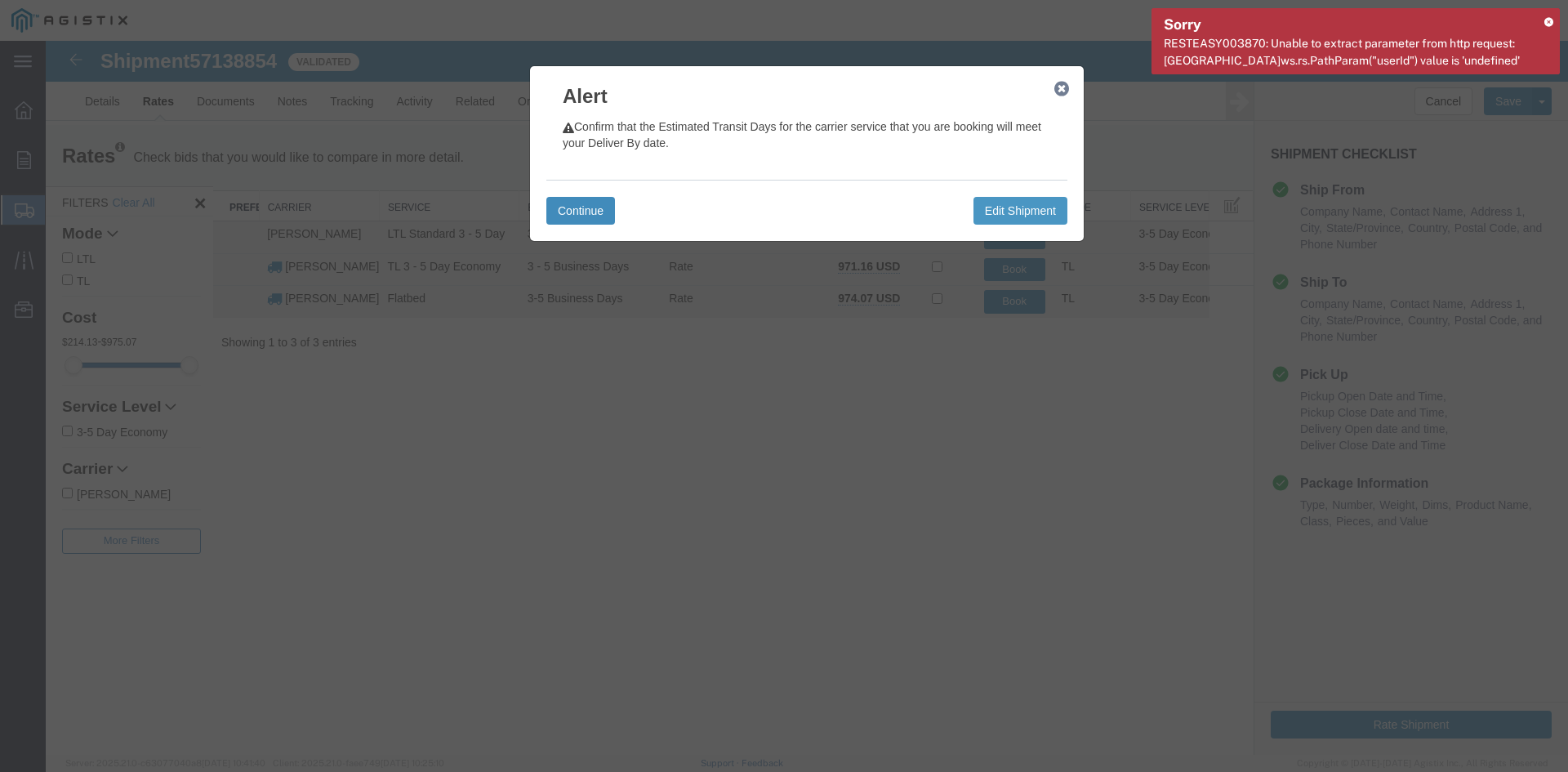
click at [592, 215] on button "Continue" at bounding box center [581, 210] width 69 height 28
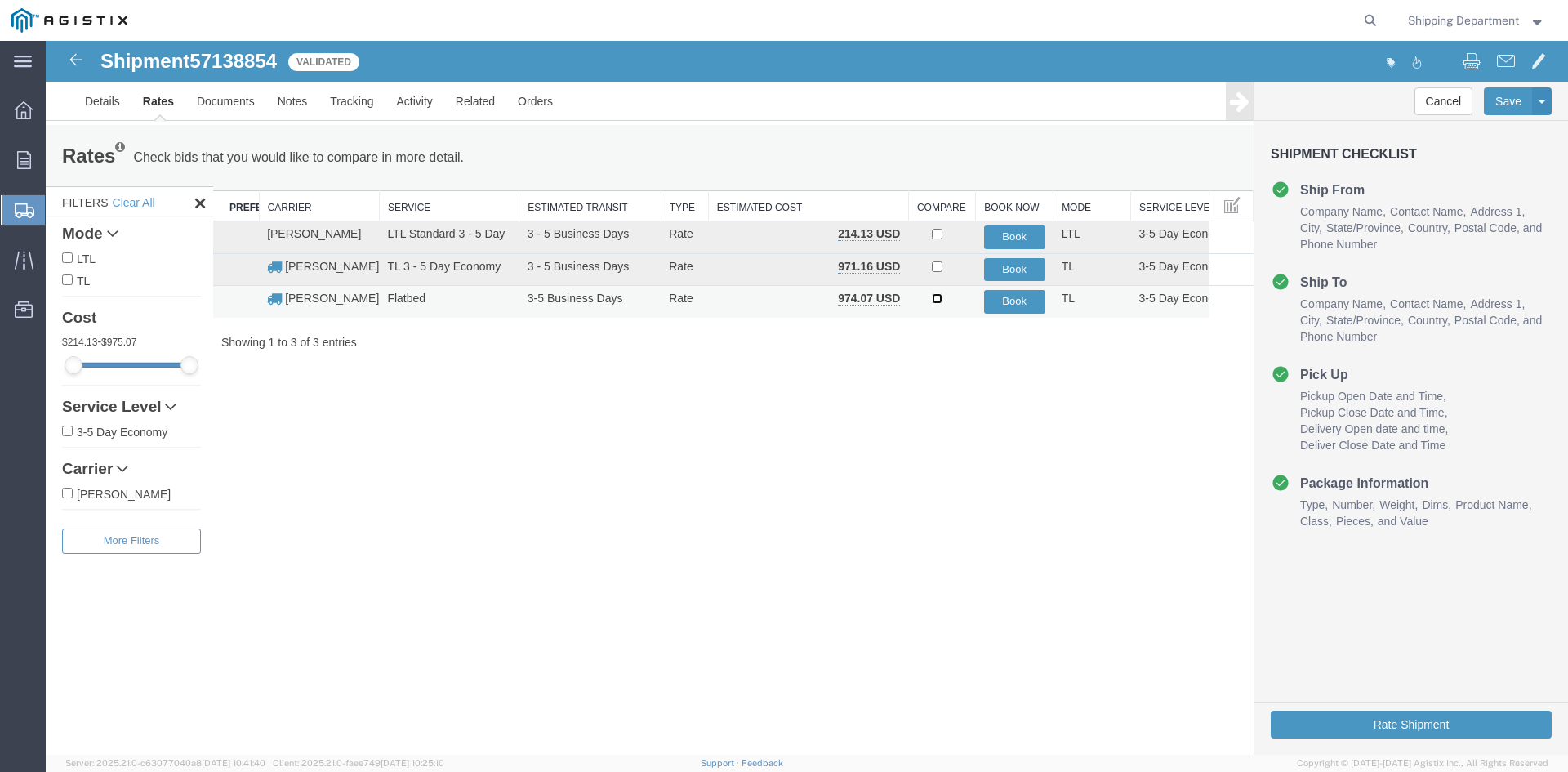
click at [941, 298] on input "checkbox" at bounding box center [937, 298] width 11 height 11
checkbox input "true"
click at [1013, 302] on button "Book" at bounding box center [1014, 302] width 61 height 23
